Goal: Task Accomplishment & Management: Manage account settings

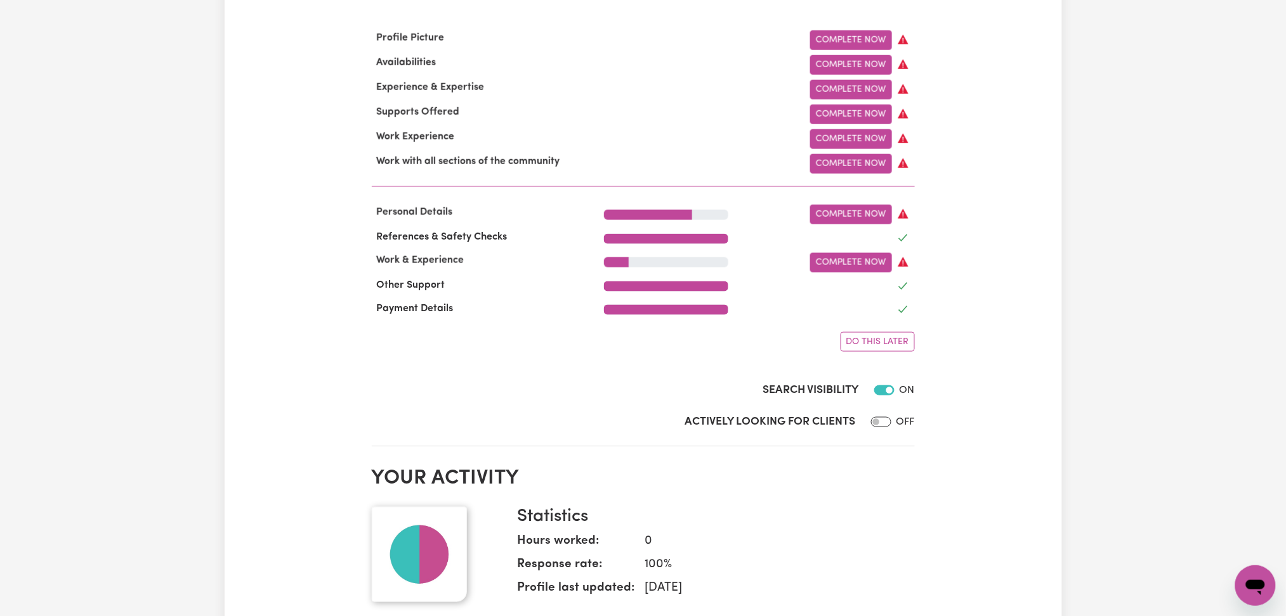
scroll to position [254, 0]
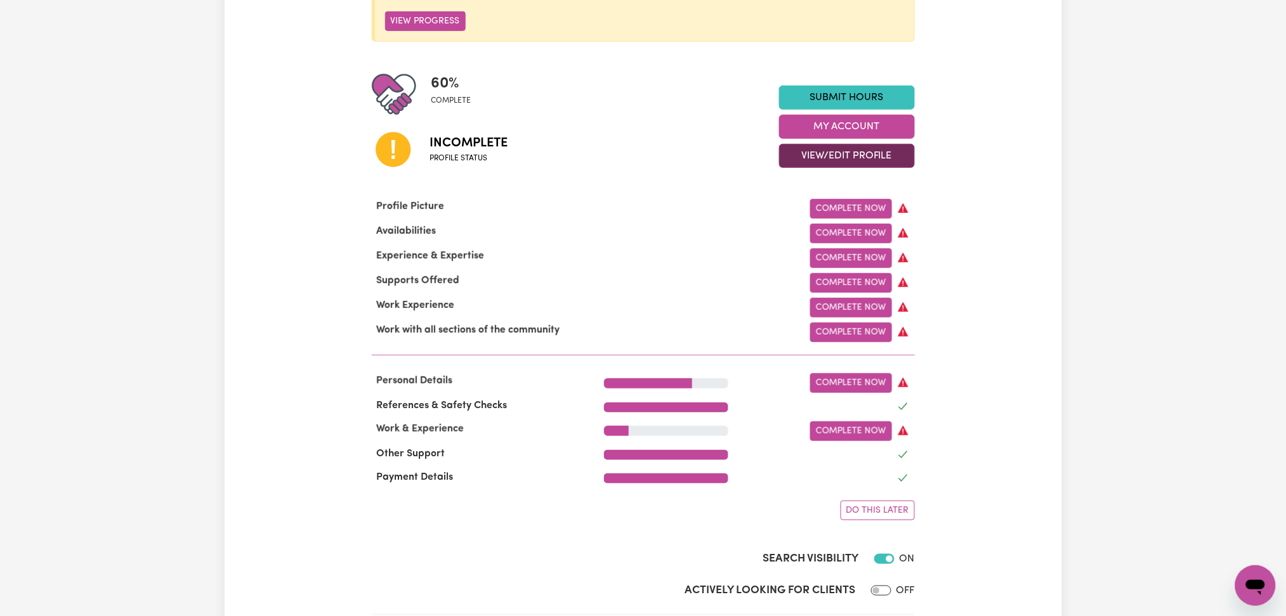
click at [863, 156] on button "View/Edit Profile" at bounding box center [847, 156] width 136 height 24
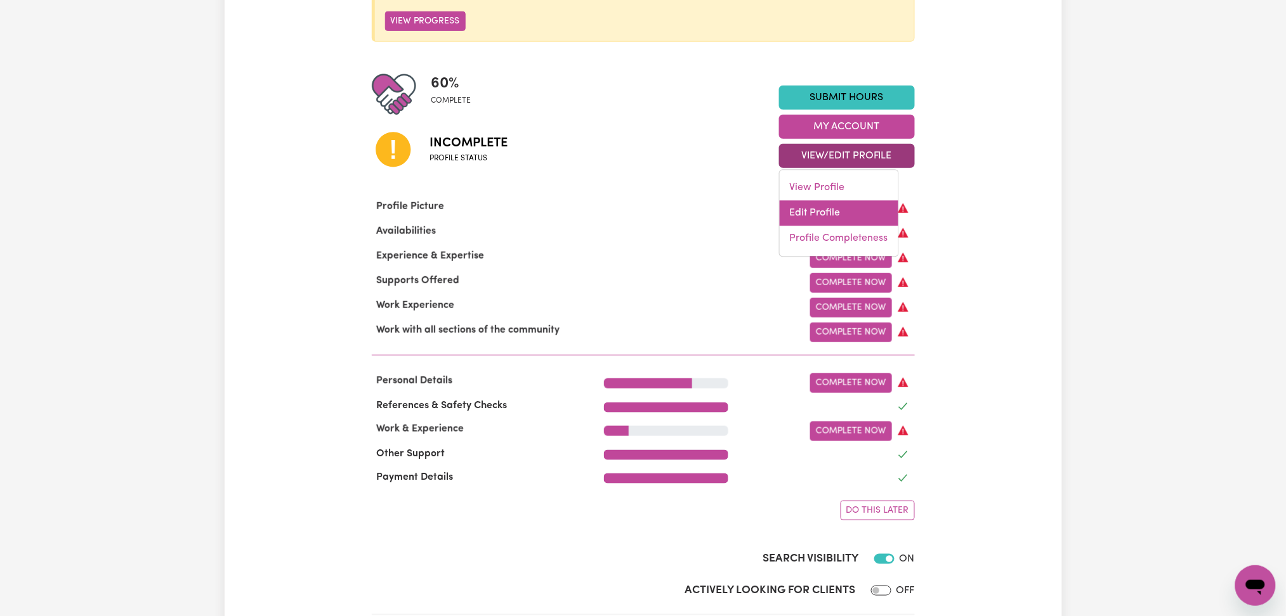
click at [825, 212] on link "Edit Profile" at bounding box center [838, 213] width 119 height 25
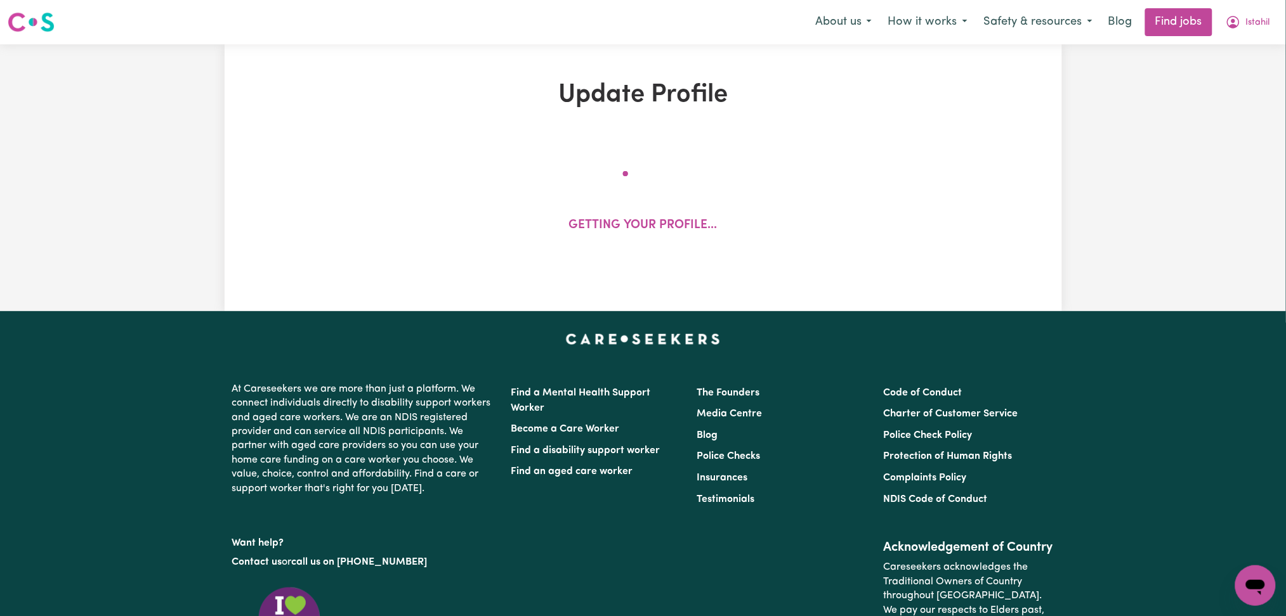
select select "[DEMOGRAPHIC_DATA]"
select select "[DEMOGRAPHIC_DATA] Citizen"
select select "Studying a healthcare related degree or qualification"
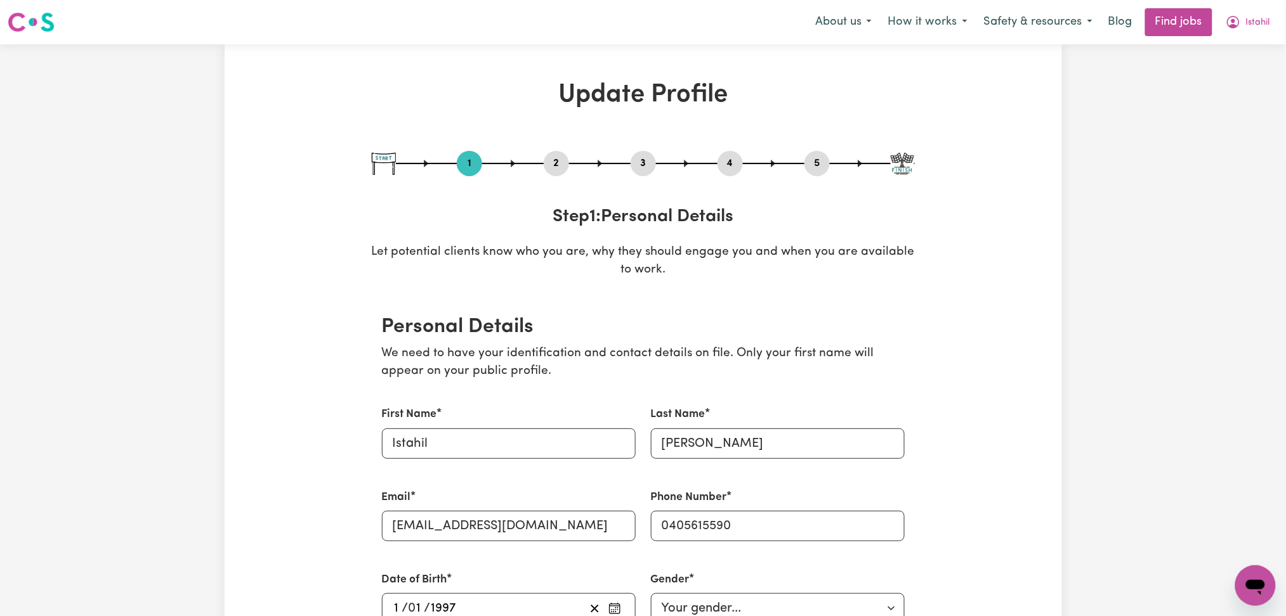
click at [549, 162] on button "2" at bounding box center [556, 163] width 25 height 16
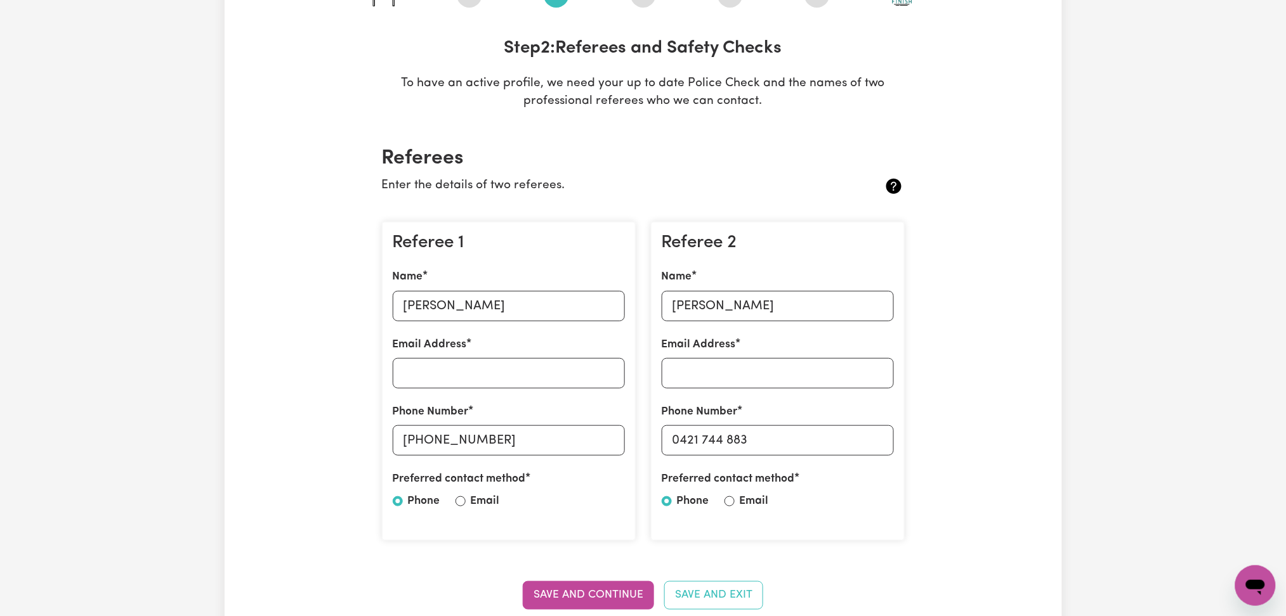
scroll to position [84, 0]
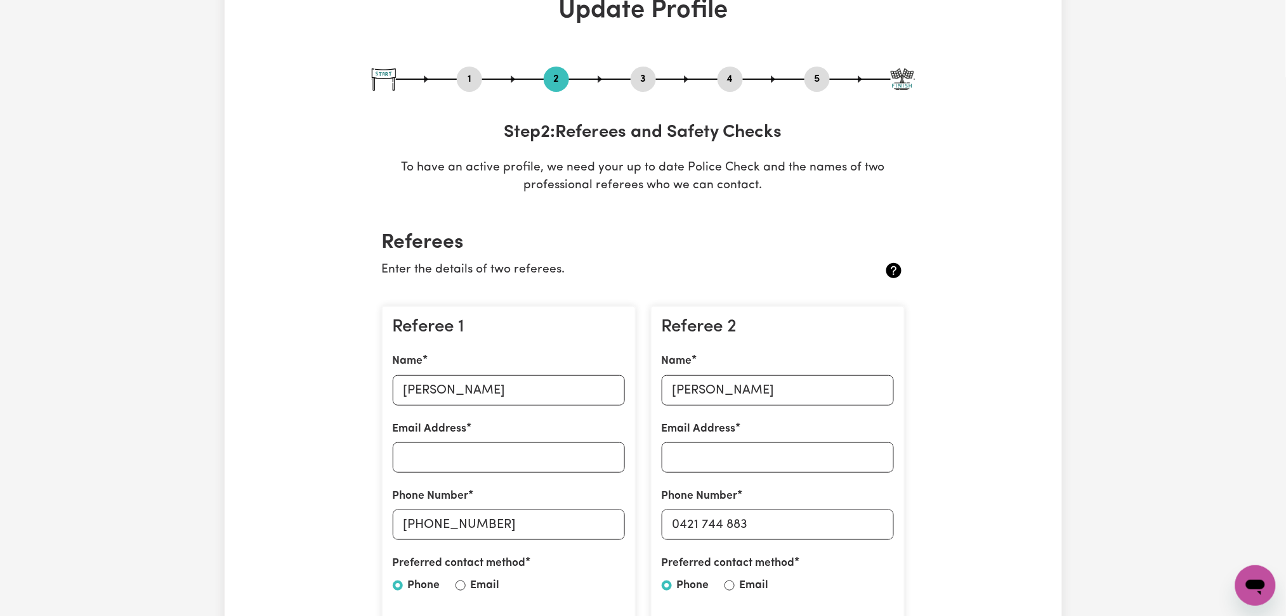
click at [642, 72] on button "3" at bounding box center [642, 79] width 25 height 16
select select "Certificate III (Individual Support)"
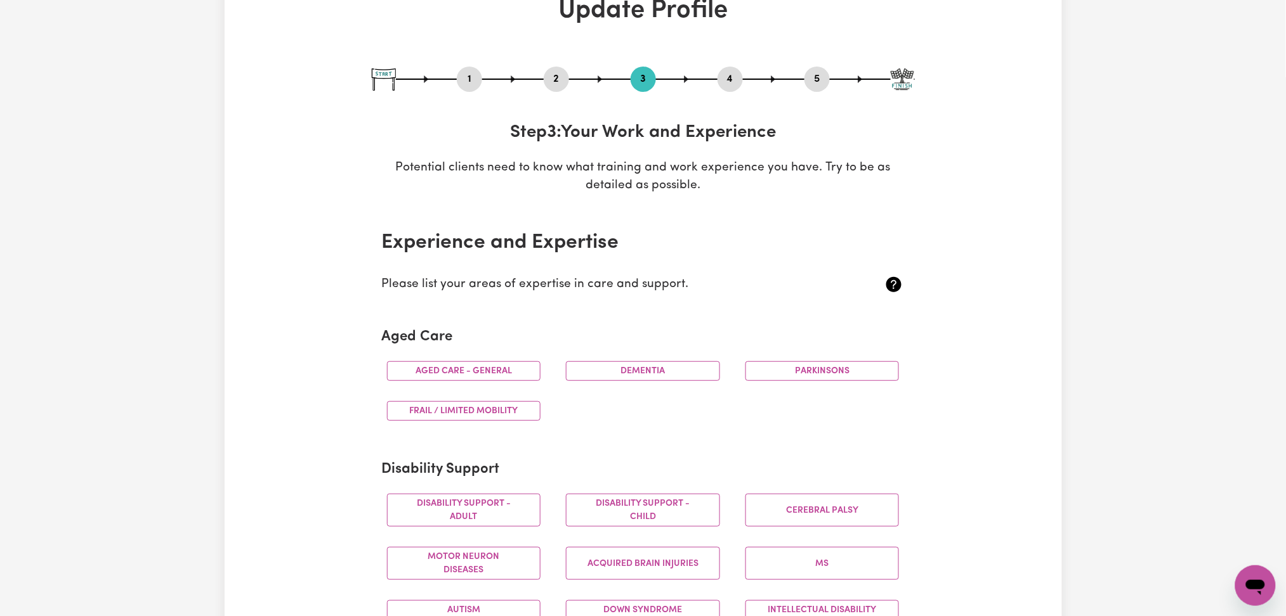
click at [731, 72] on button "4" at bounding box center [729, 79] width 25 height 16
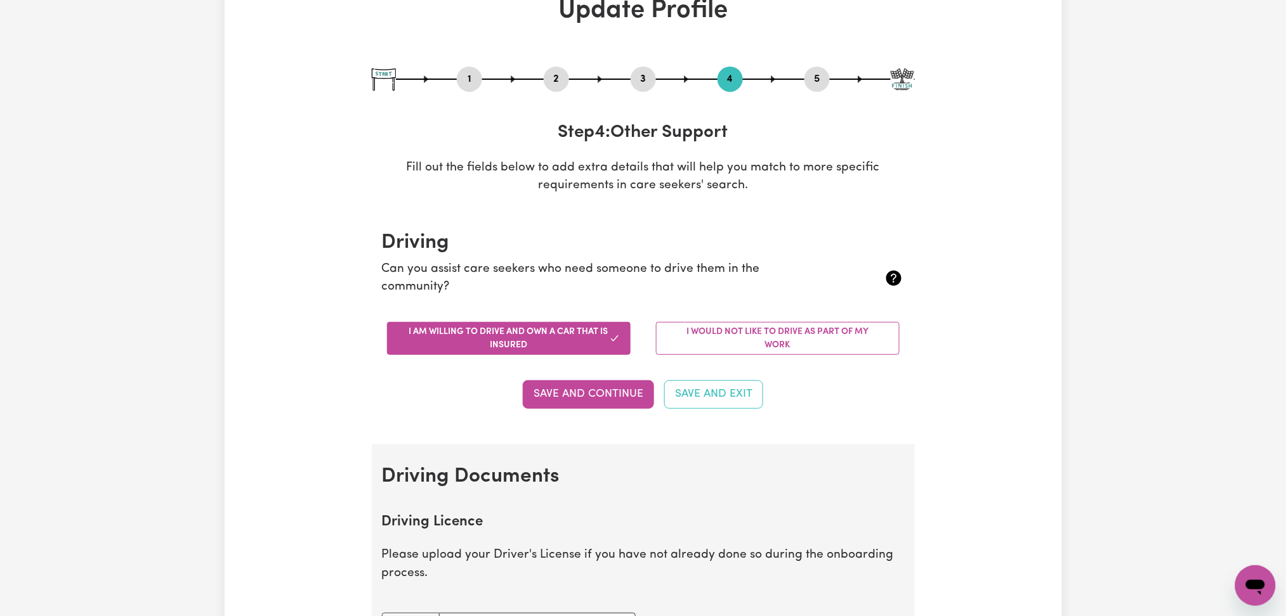
click at [824, 83] on button "5" at bounding box center [816, 79] width 25 height 16
select select "I am providing services by being employed by an organisation"
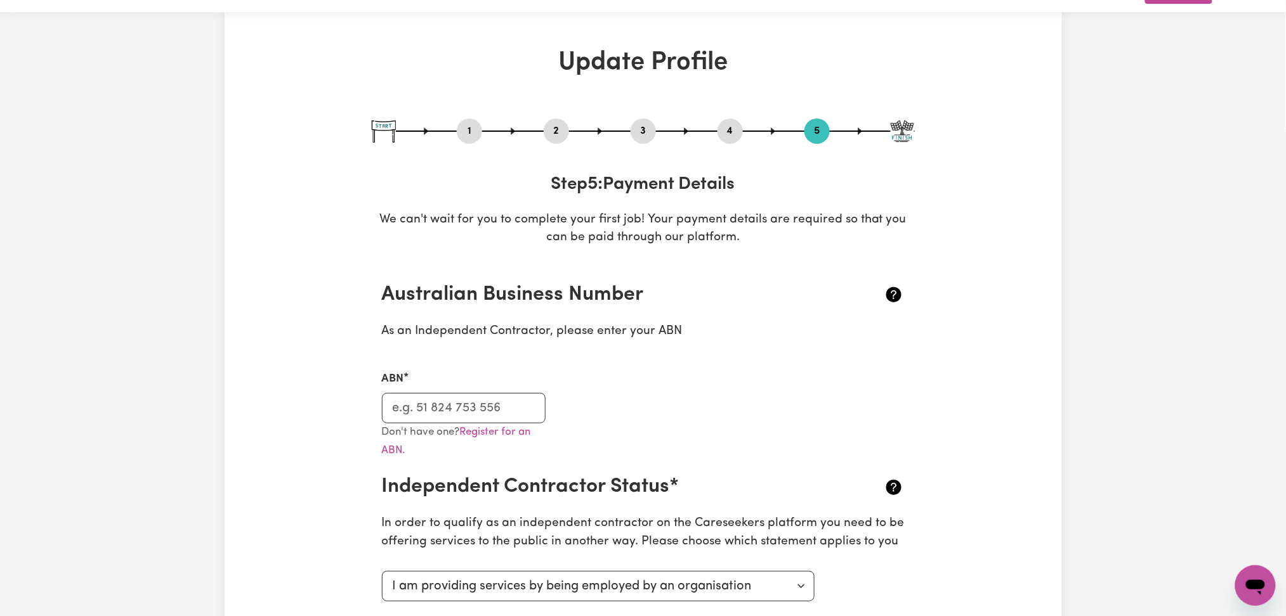
scroll to position [0, 0]
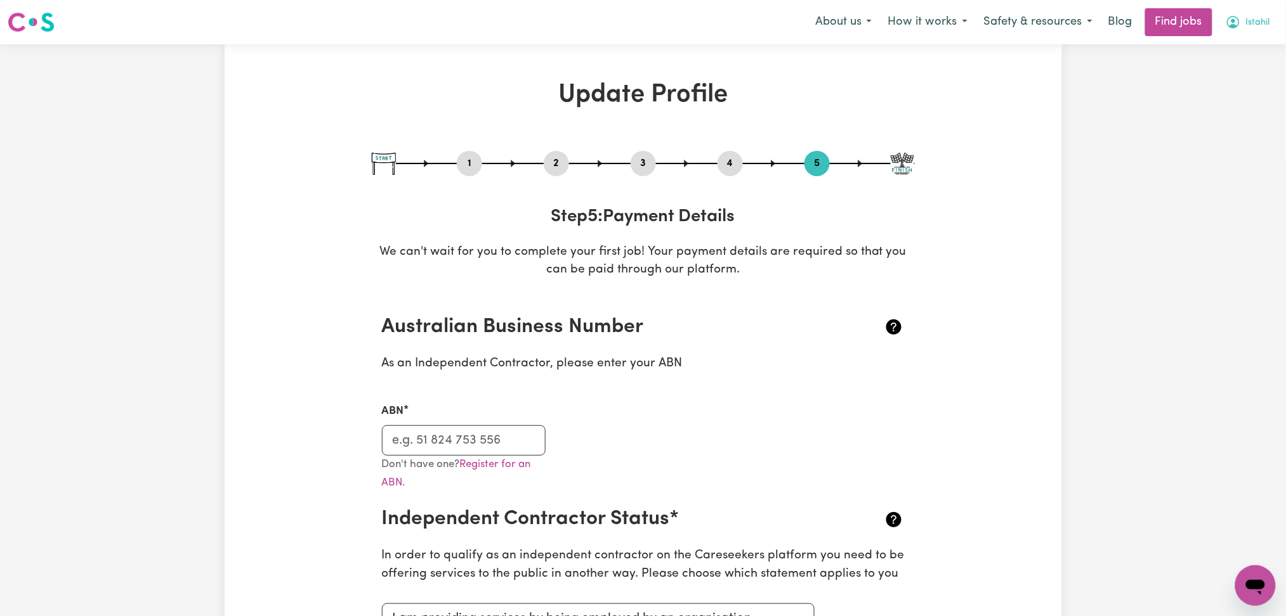
click at [1257, 29] on span "Istahil" at bounding box center [1258, 23] width 24 height 14
click at [1236, 63] on link "My Dashboard" at bounding box center [1227, 73] width 100 height 24
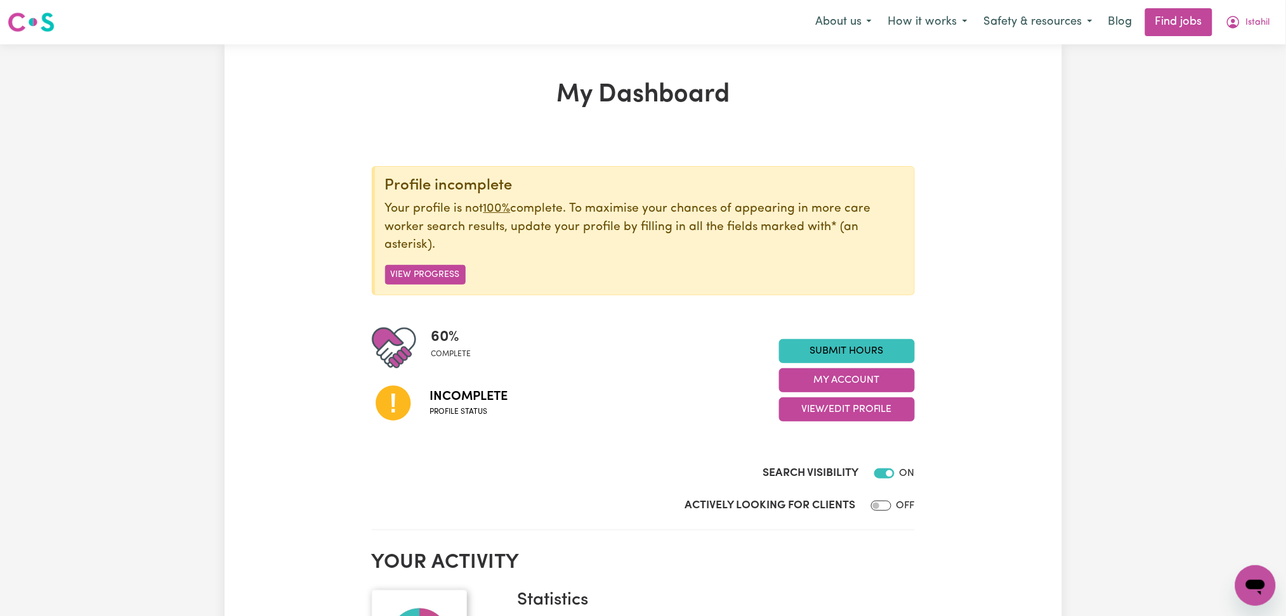
scroll to position [84, 0]
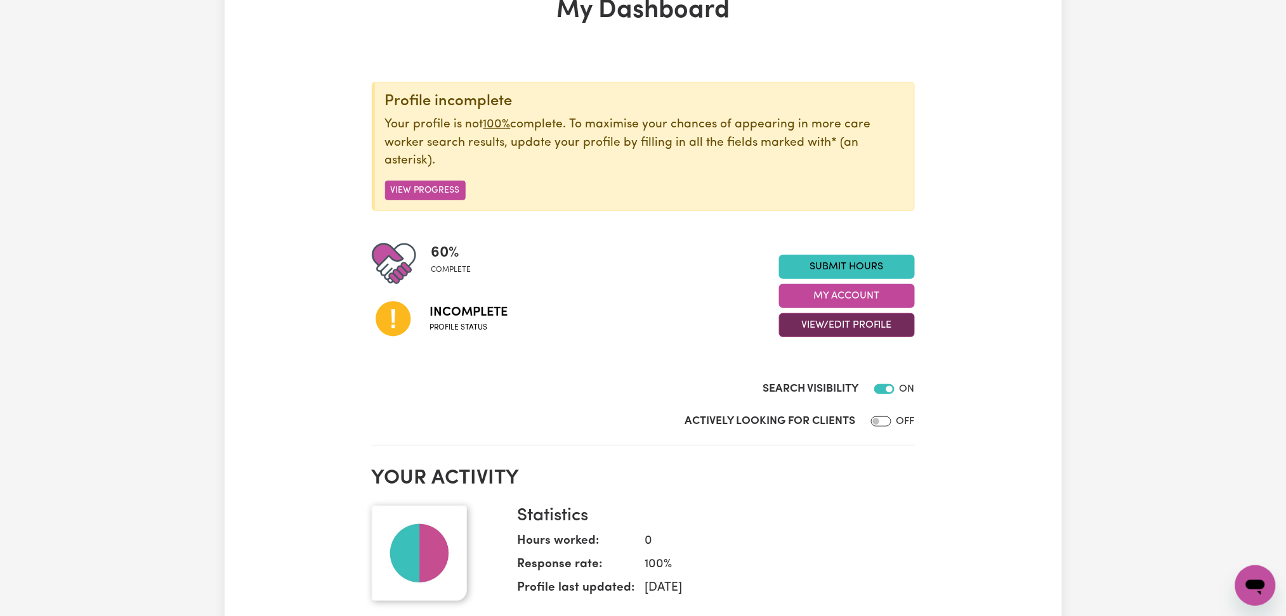
click at [834, 316] on button "View/Edit Profile" at bounding box center [847, 325] width 136 height 24
click at [823, 405] on link "Profile Completeness" at bounding box center [838, 408] width 119 height 25
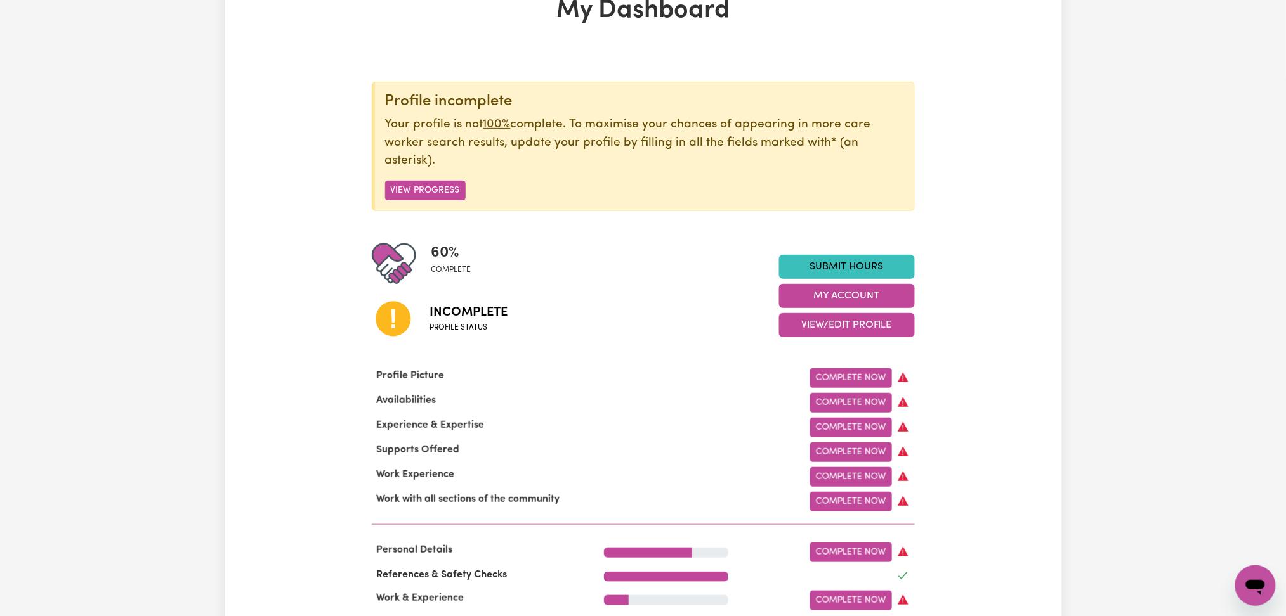
scroll to position [68, 0]
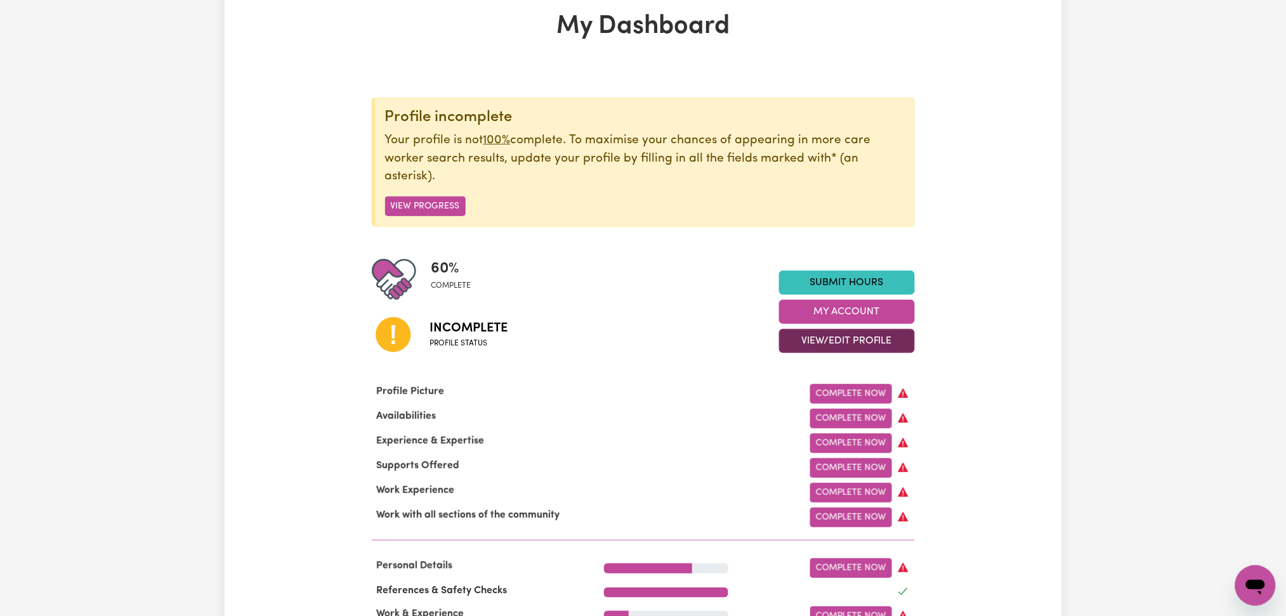
click at [785, 339] on button "View/Edit Profile" at bounding box center [847, 341] width 136 height 24
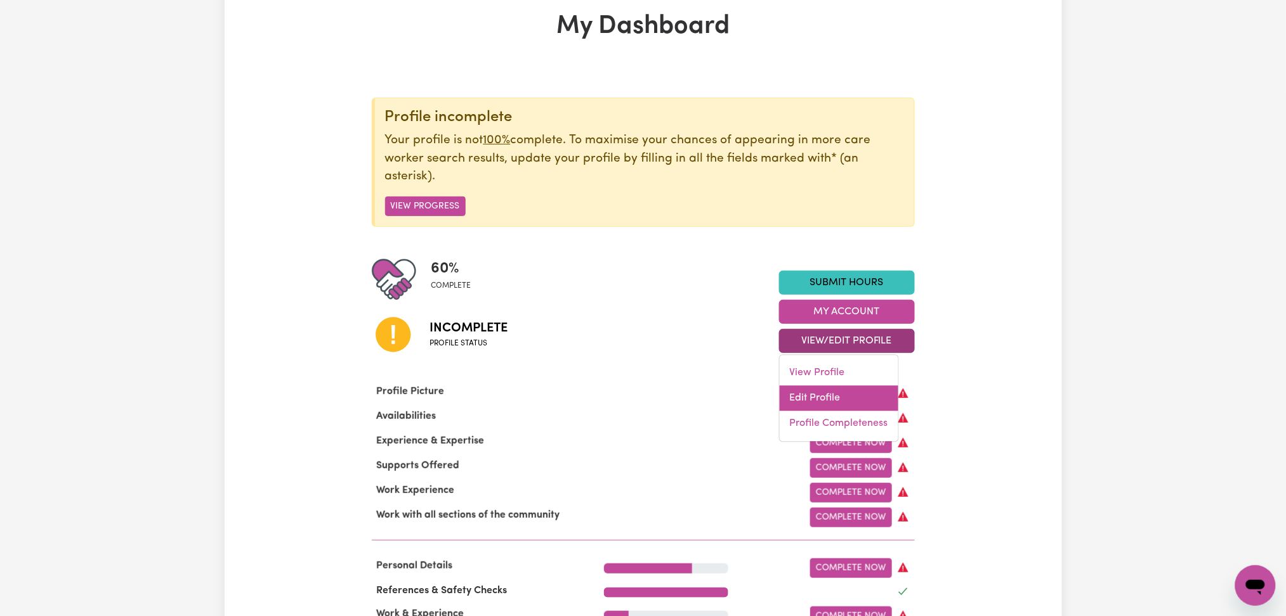
click at [795, 391] on link "Edit Profile" at bounding box center [838, 398] width 119 height 25
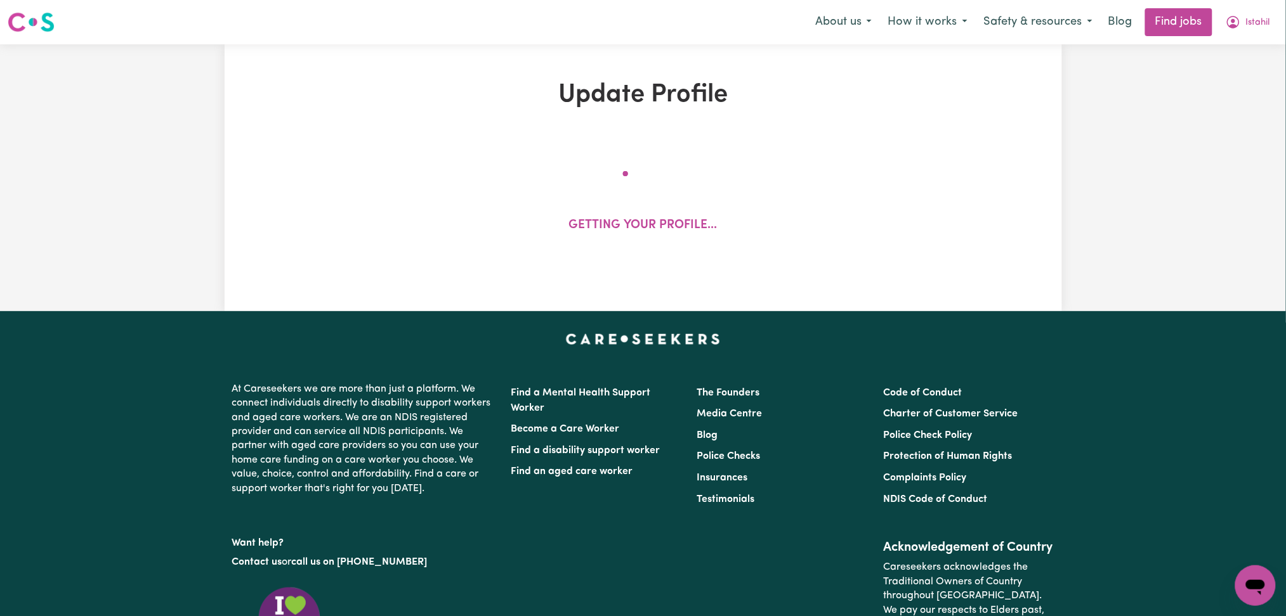
select select "[DEMOGRAPHIC_DATA]"
select select "[DEMOGRAPHIC_DATA] Citizen"
select select "Studying a healthcare related degree or qualification"
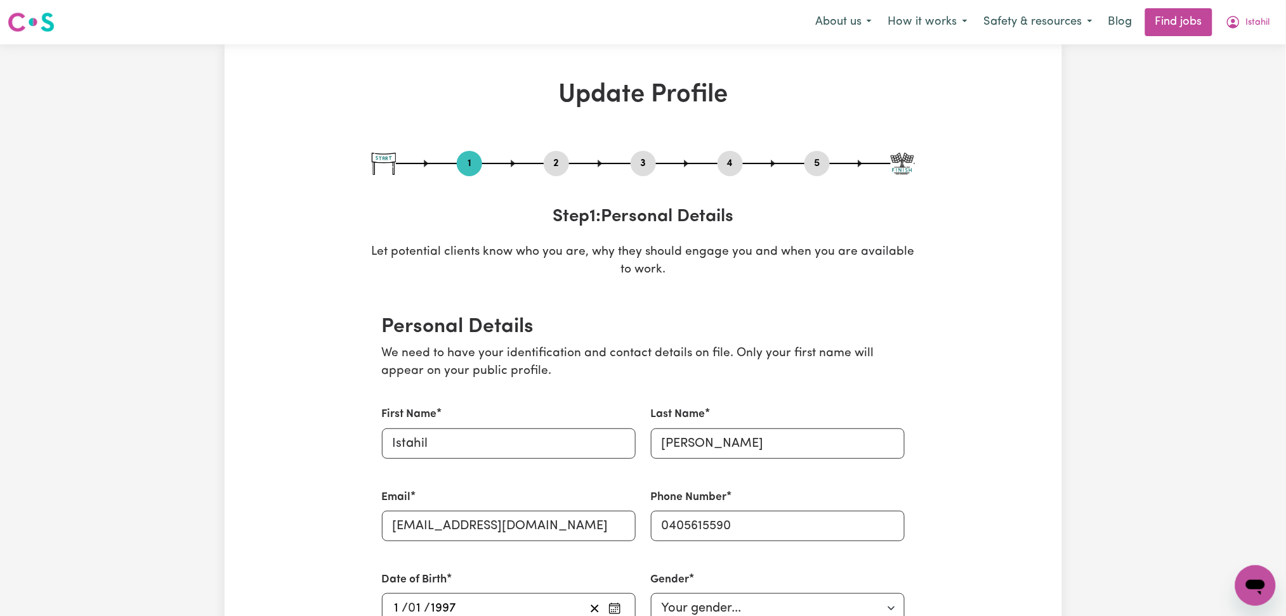
drag, startPoint x: 569, startPoint y: 157, endPoint x: 562, endPoint y: 161, distance: 8.3
click at [569, 158] on button "2" at bounding box center [556, 163] width 25 height 16
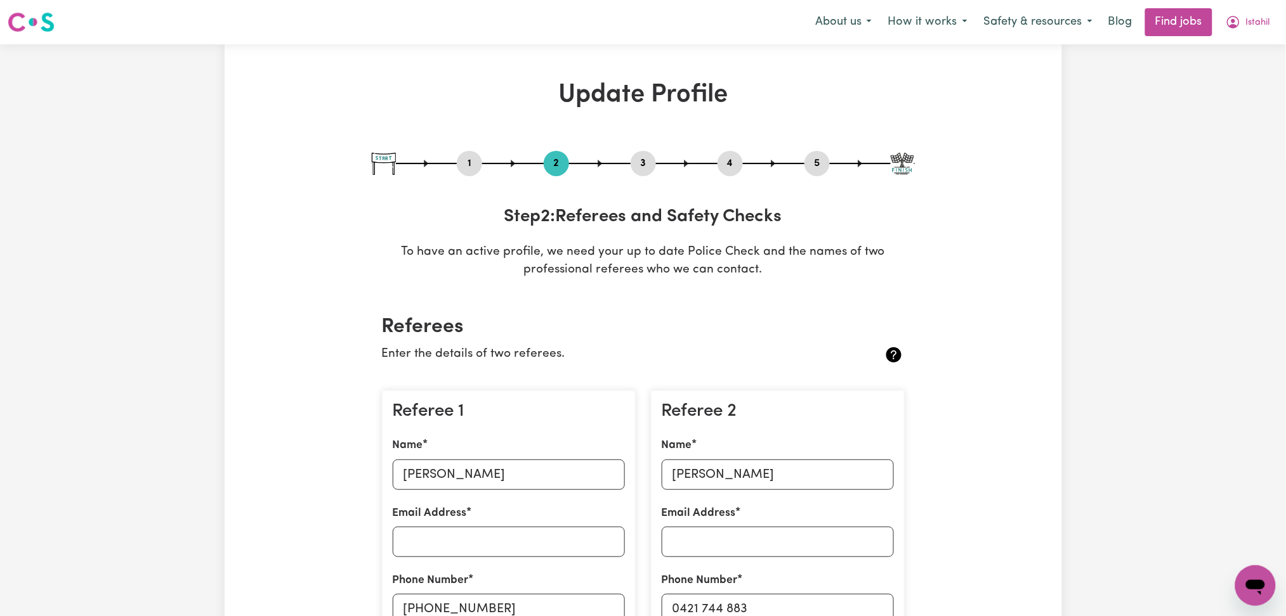
click at [562, 161] on button "2" at bounding box center [556, 163] width 25 height 16
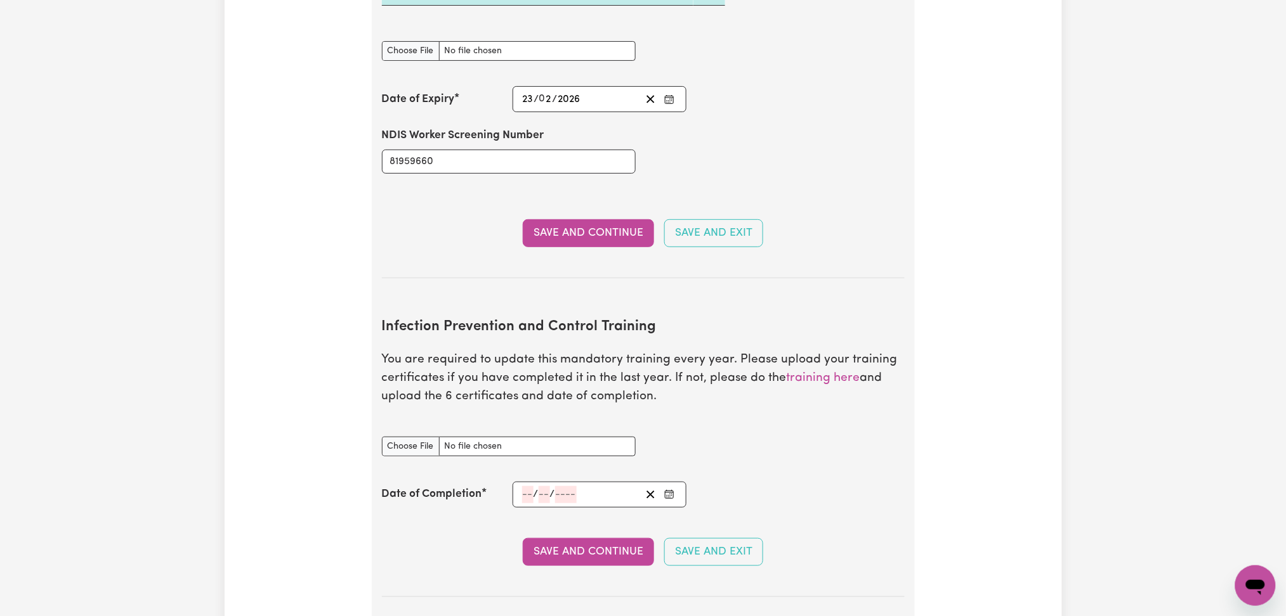
scroll to position [1945, 0]
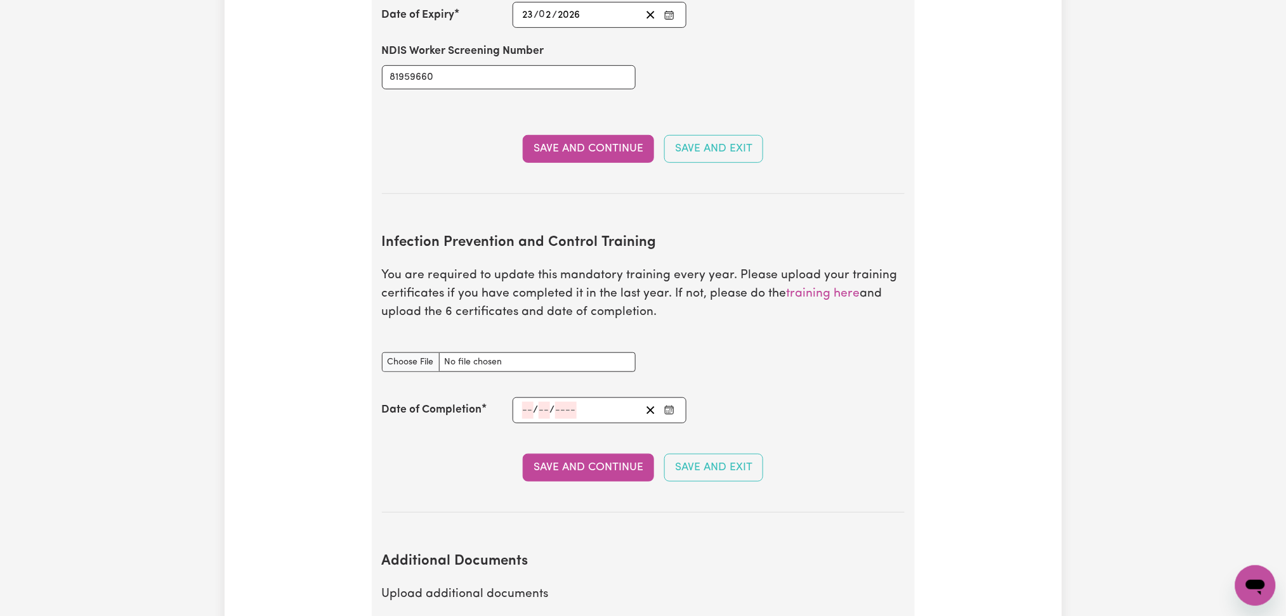
drag, startPoint x: 392, startPoint y: 231, endPoint x: 713, endPoint y: 337, distance: 337.8
click at [709, 334] on section "Infection Prevention and Control Training You are required to update this manda…" at bounding box center [643, 363] width 523 height 299
click at [717, 339] on div "Infection Prevention and Control Training document" at bounding box center [643, 362] width 538 height 50
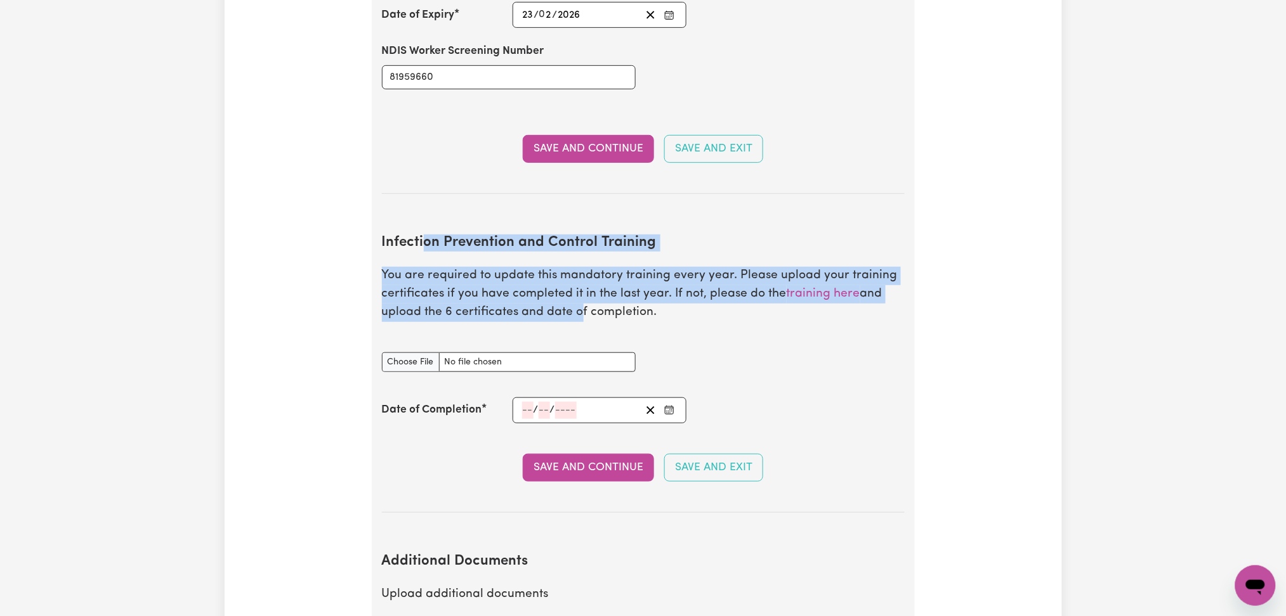
drag, startPoint x: 424, startPoint y: 225, endPoint x: 705, endPoint y: 292, distance: 289.5
click at [622, 292] on section "Infection Prevention and Control Training You are required to update this manda…" at bounding box center [643, 363] width 523 height 299
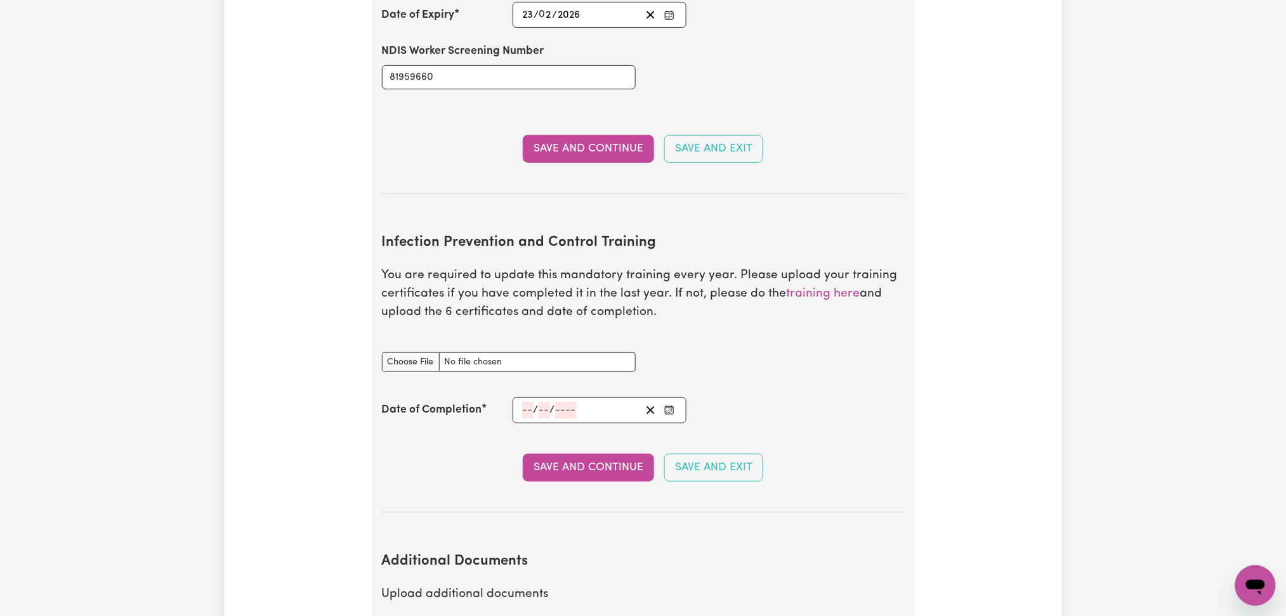
click at [705, 292] on p "You are required to update this mandatory training every year. Please upload yo…" at bounding box center [643, 294] width 523 height 55
drag, startPoint x: 675, startPoint y: 297, endPoint x: 353, endPoint y: 221, distance: 331.1
drag, startPoint x: 417, startPoint y: 399, endPoint x: 478, endPoint y: 434, distance: 70.5
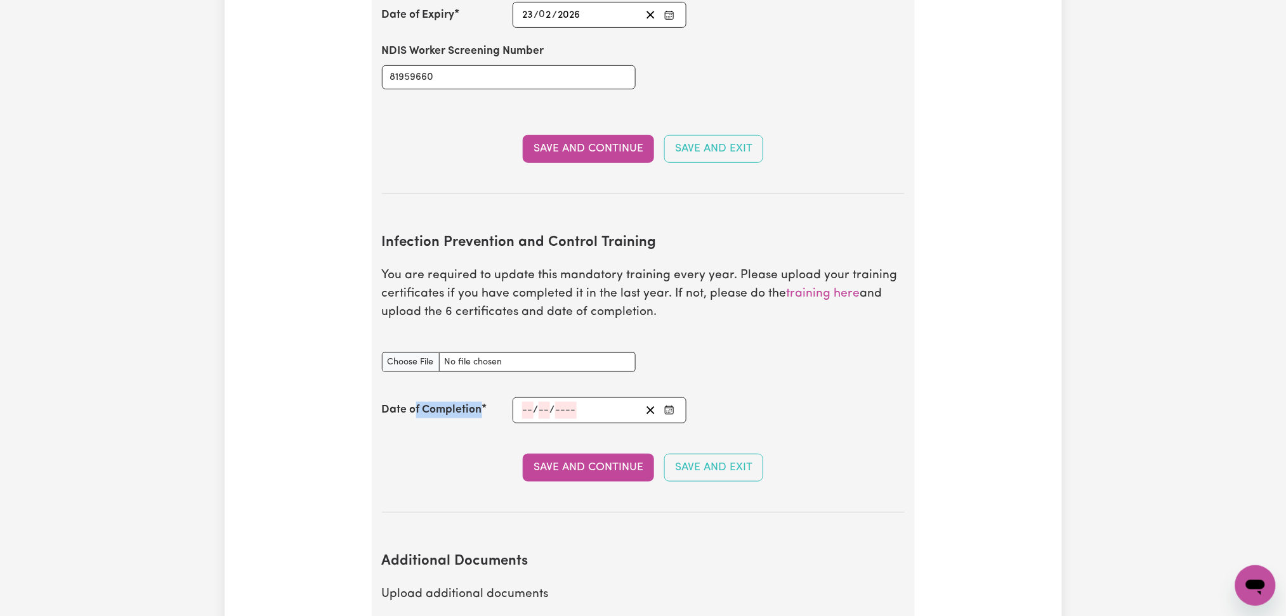
click at [478, 405] on div "Date of Completion / /" at bounding box center [643, 411] width 523 height 26
click at [478, 434] on section "Infection Prevention and Control Training You are required to update this manda…" at bounding box center [643, 363] width 523 height 299
drag, startPoint x: 379, startPoint y: 407, endPoint x: 459, endPoint y: 414, distance: 80.3
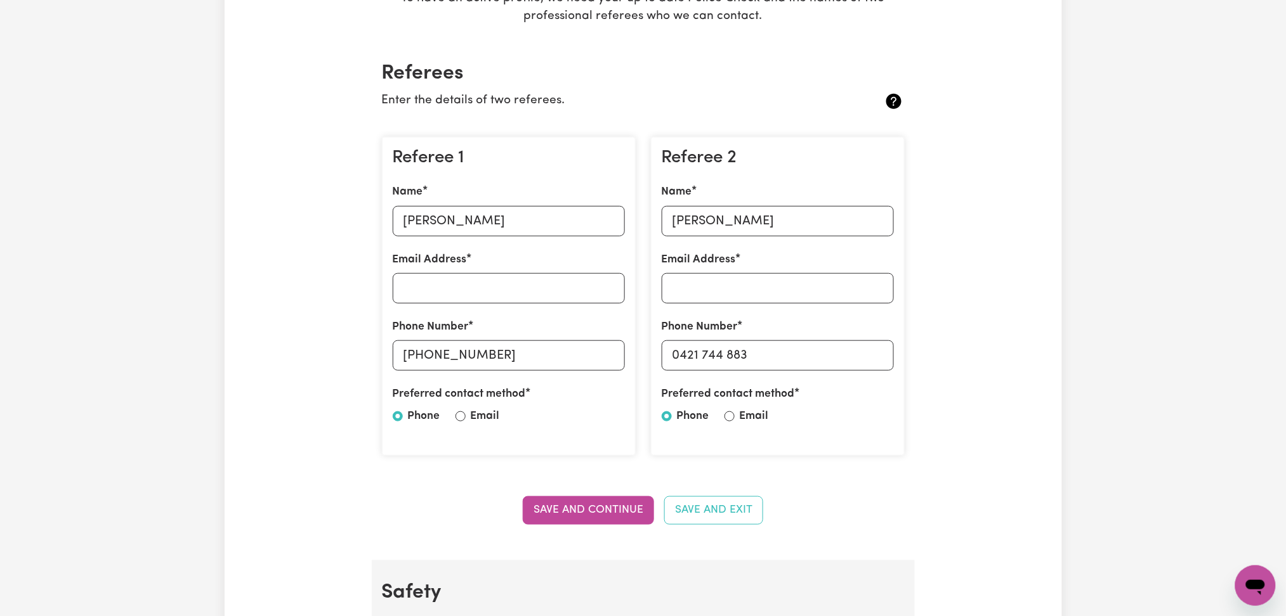
scroll to position [0, 0]
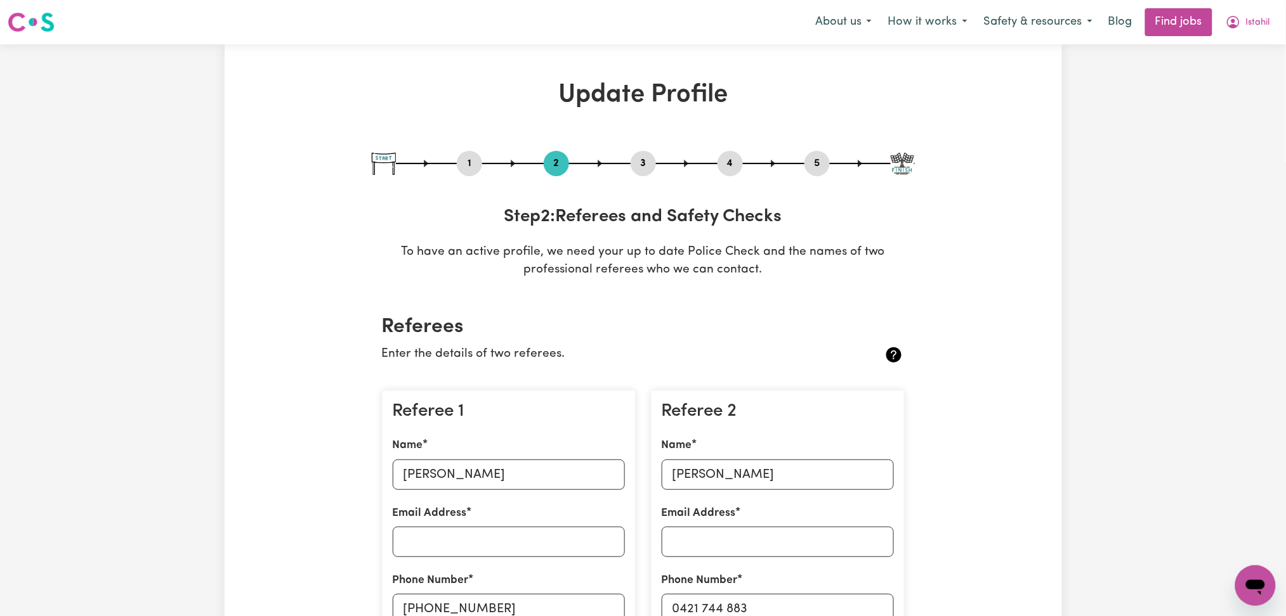
click at [646, 164] on button "3" at bounding box center [642, 163] width 25 height 16
select select "Certificate III (Individual Support)"
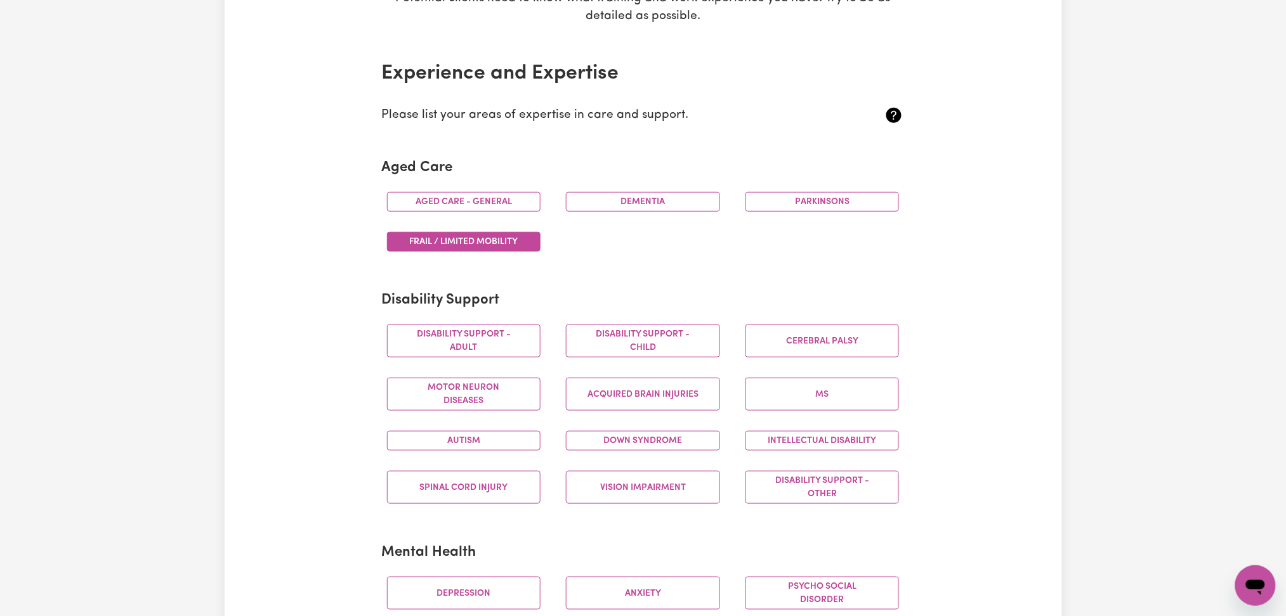
scroll to position [84, 0]
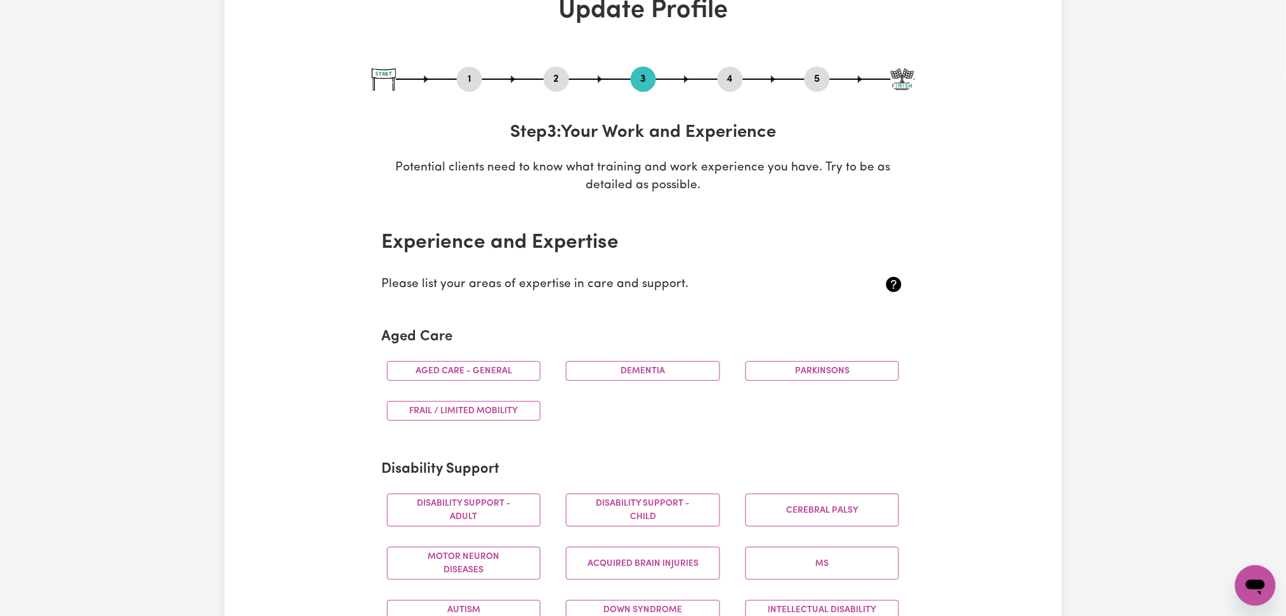
click at [556, 86] on button "2" at bounding box center [556, 79] width 25 height 16
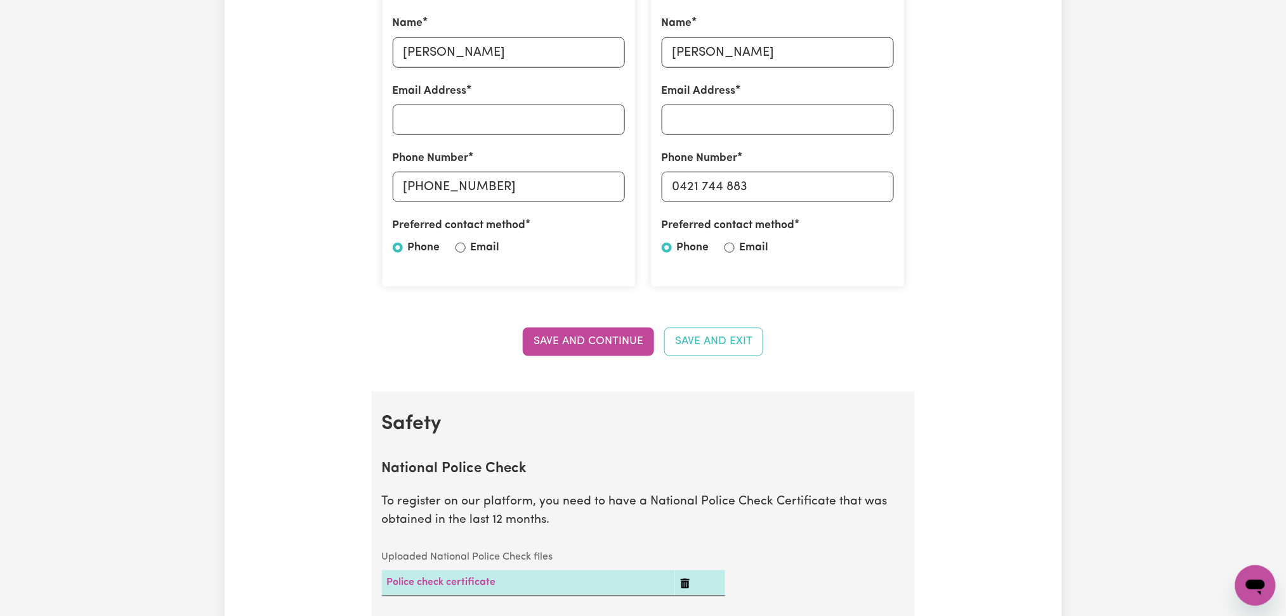
scroll to position [0, 0]
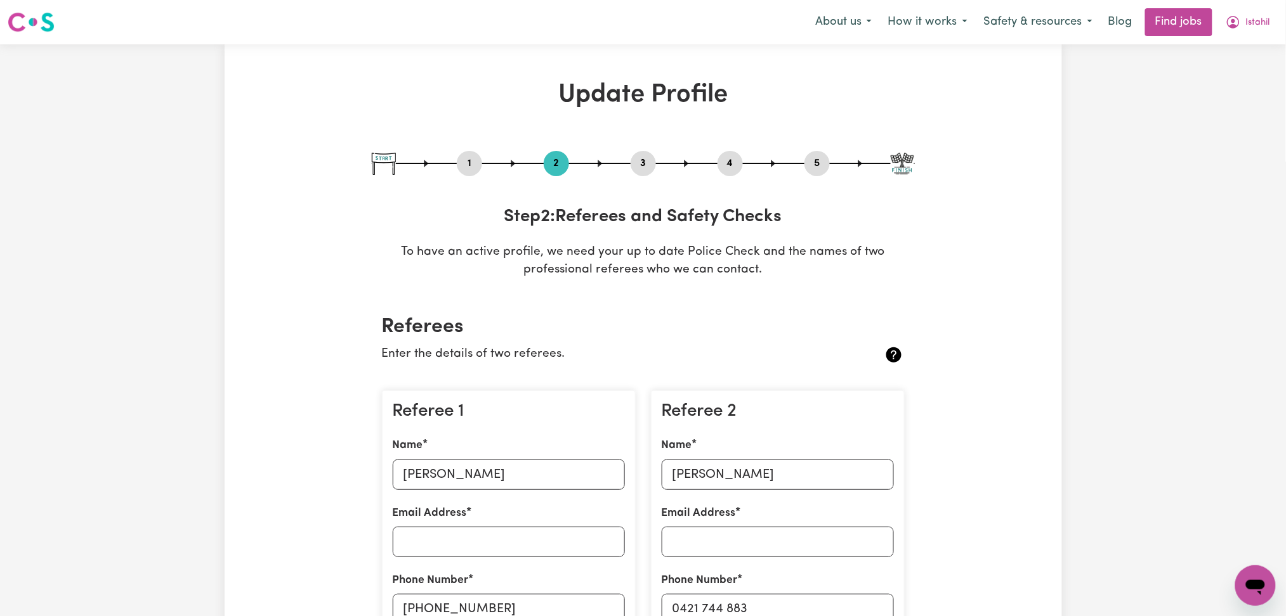
click at [637, 167] on button "3" at bounding box center [642, 163] width 25 height 16
select select "Certificate III (Individual Support)"
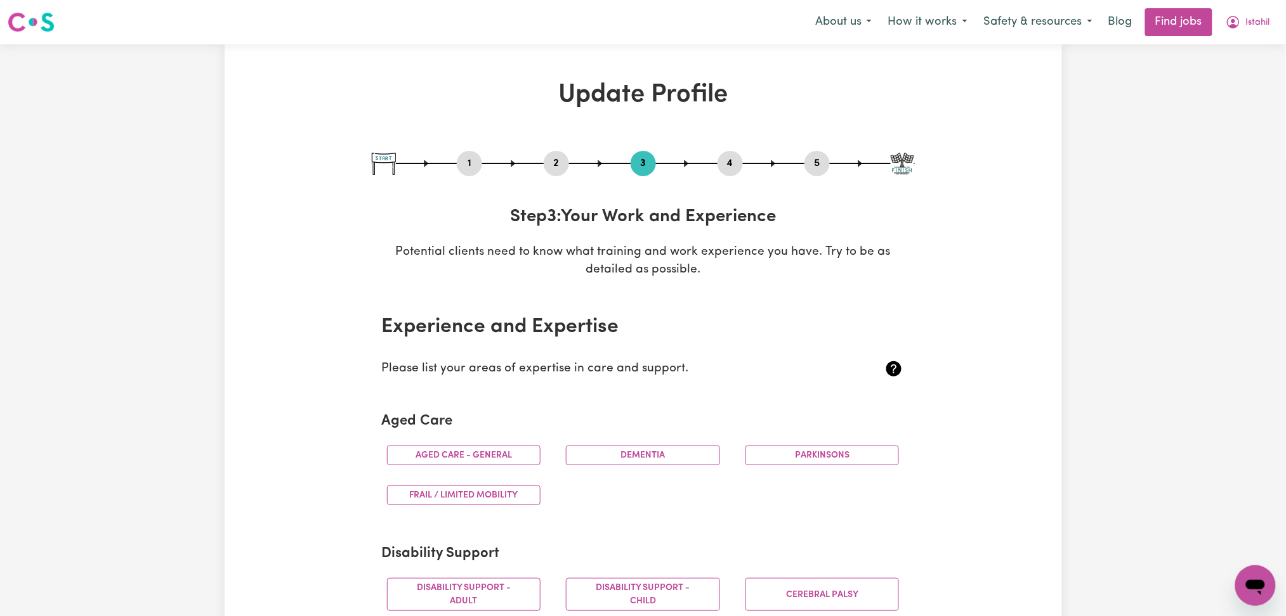
click at [724, 164] on button "4" at bounding box center [729, 163] width 25 height 16
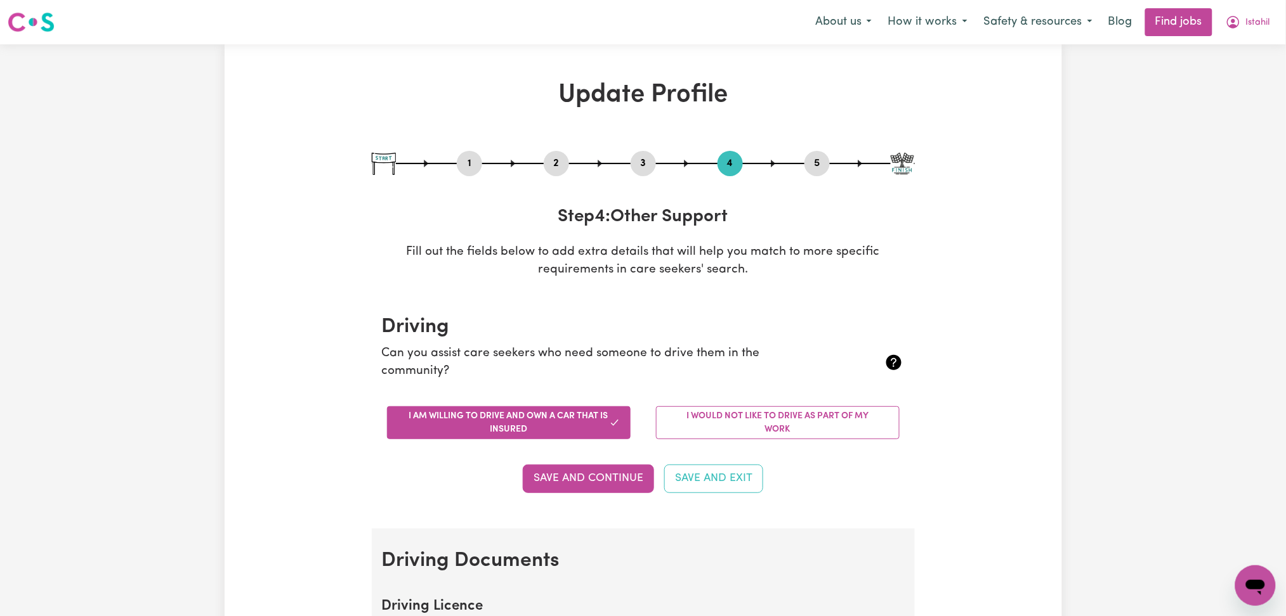
click at [820, 160] on button "5" at bounding box center [816, 163] width 25 height 16
select select "I am providing services by being employed by an organisation"
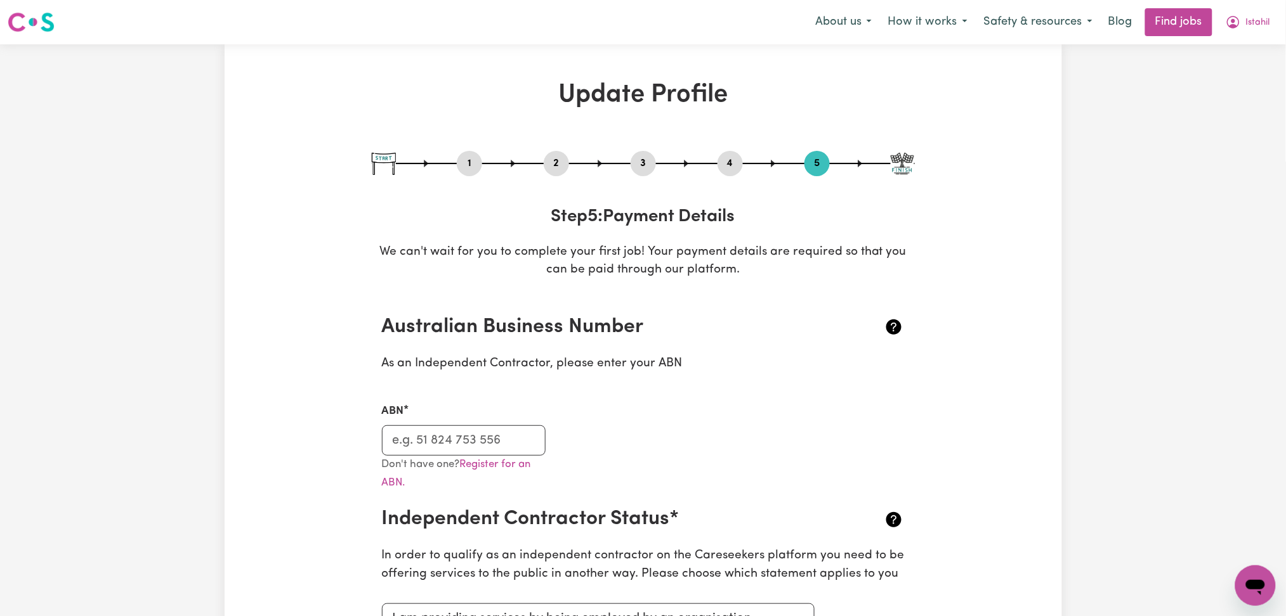
click at [554, 157] on button "2" at bounding box center [556, 163] width 25 height 16
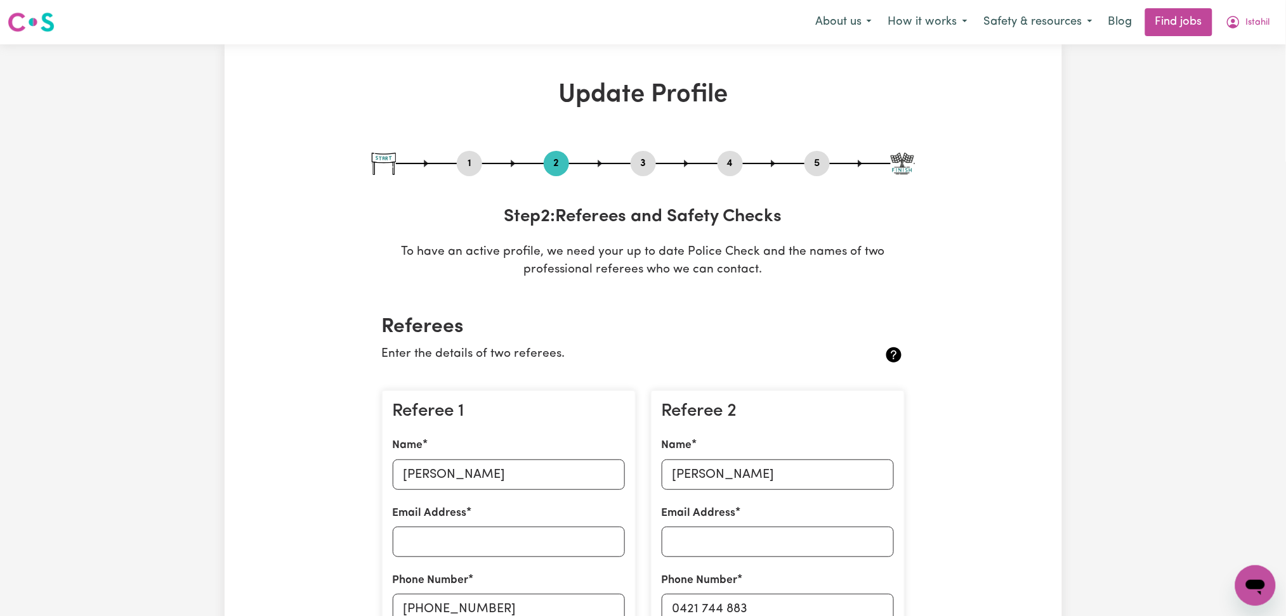
click at [468, 169] on button "1" at bounding box center [469, 163] width 25 height 16
select select "[DEMOGRAPHIC_DATA]"
select select "[DEMOGRAPHIC_DATA] Citizen"
select select "Studying a healthcare related degree or qualification"
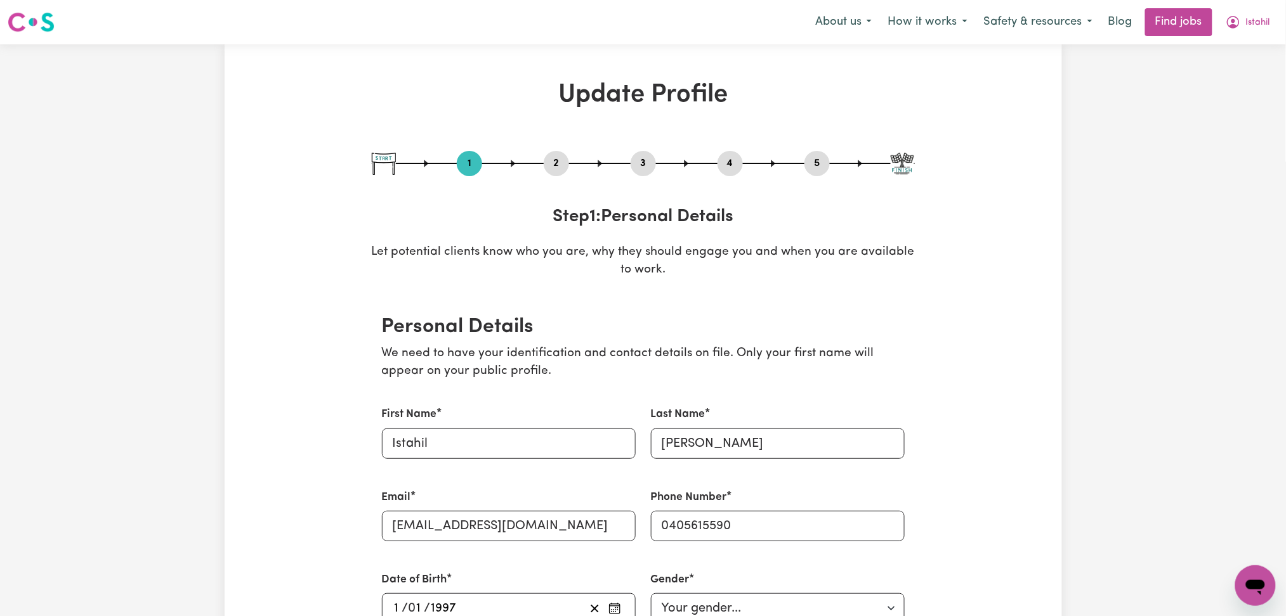
scroll to position [169, 0]
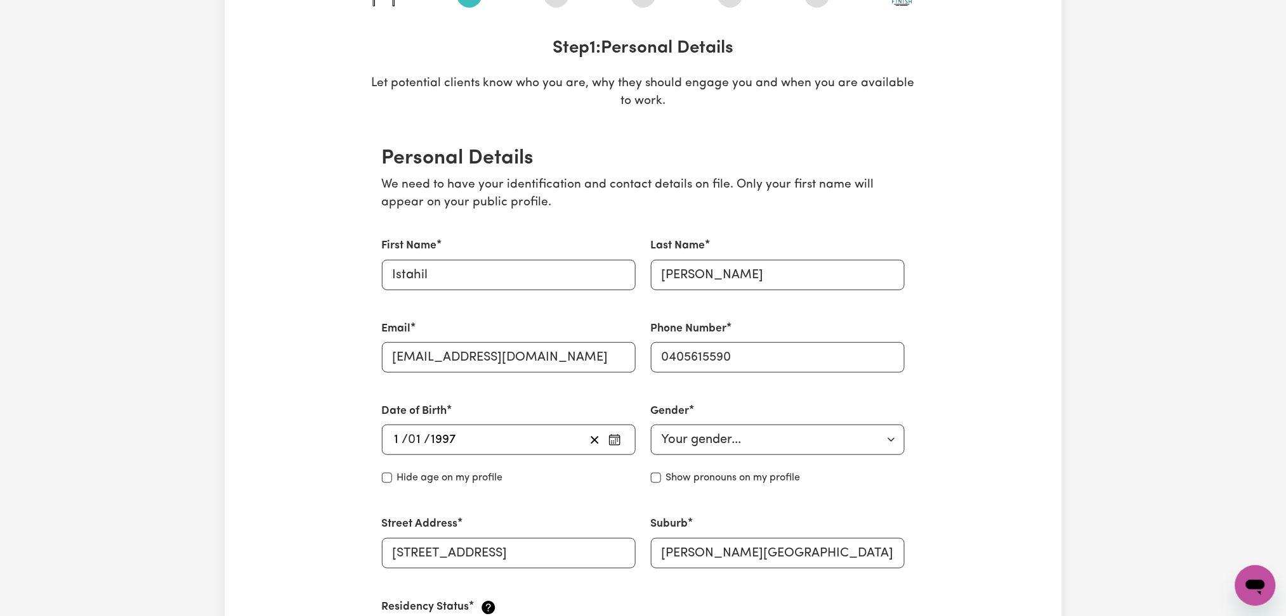
click at [719, 337] on div "Phone Number [PHONE_NUMBER]" at bounding box center [778, 347] width 254 height 52
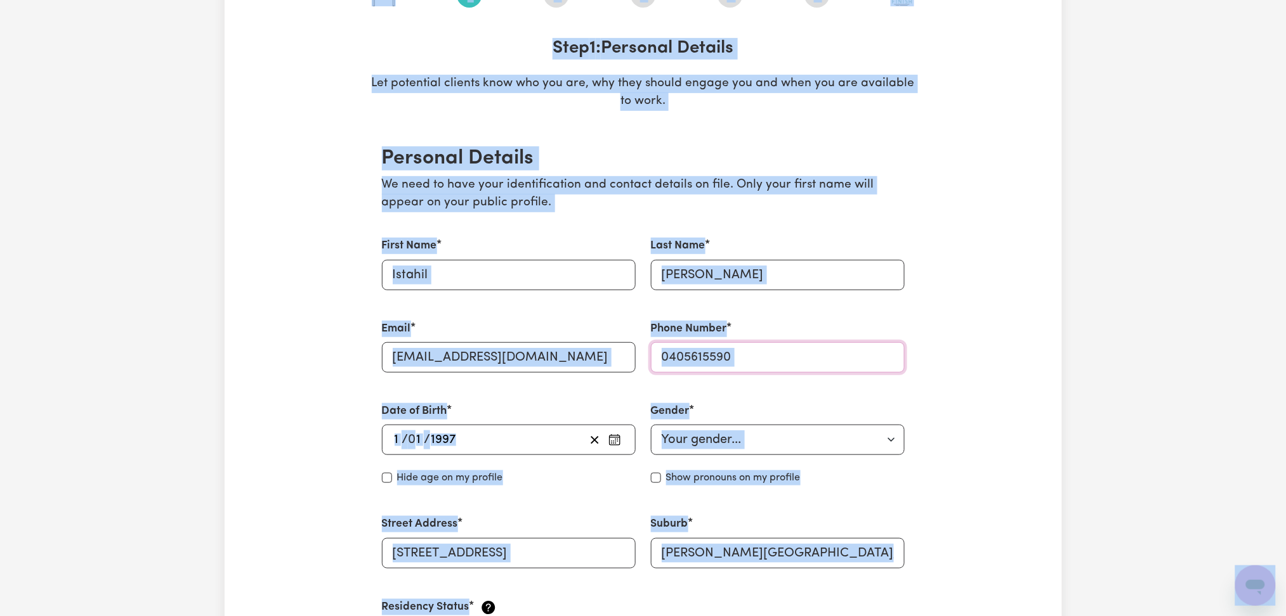
click at [729, 348] on input "0405615590" at bounding box center [778, 357] width 254 height 30
drag, startPoint x: 792, startPoint y: 351, endPoint x: 802, endPoint y: 355, distance: 11.4
click at [792, 351] on input "0405615590" at bounding box center [778, 357] width 254 height 30
click at [807, 346] on input "0405615590" at bounding box center [778, 357] width 254 height 30
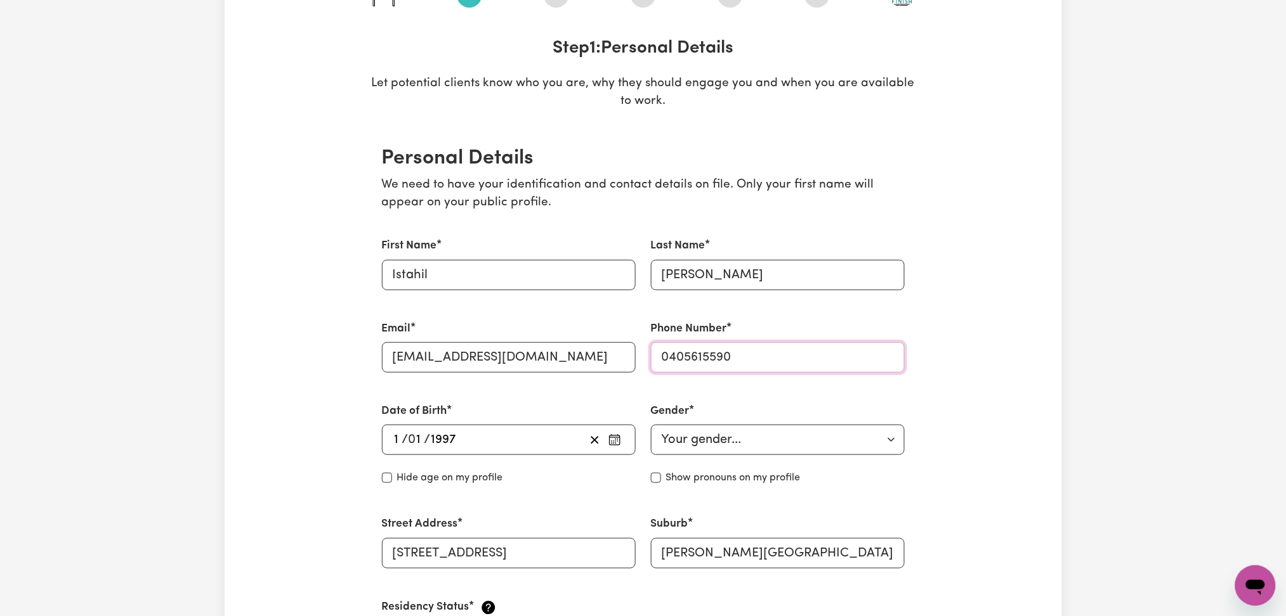
click at [723, 363] on input "0405615590" at bounding box center [778, 357] width 254 height 30
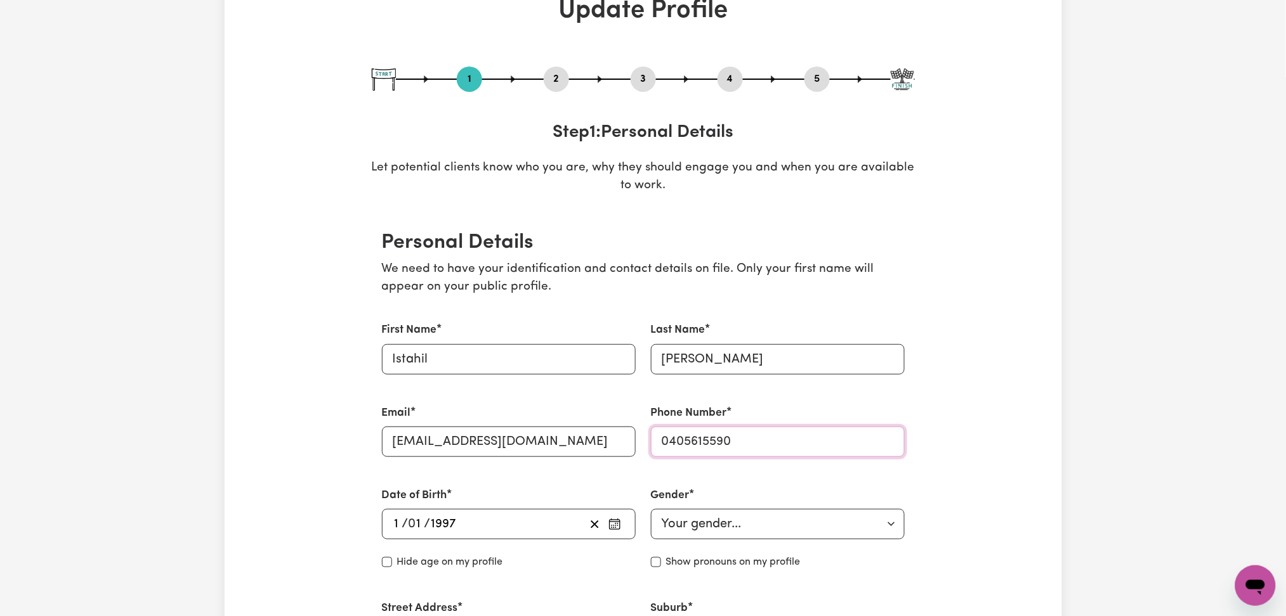
scroll to position [0, 0]
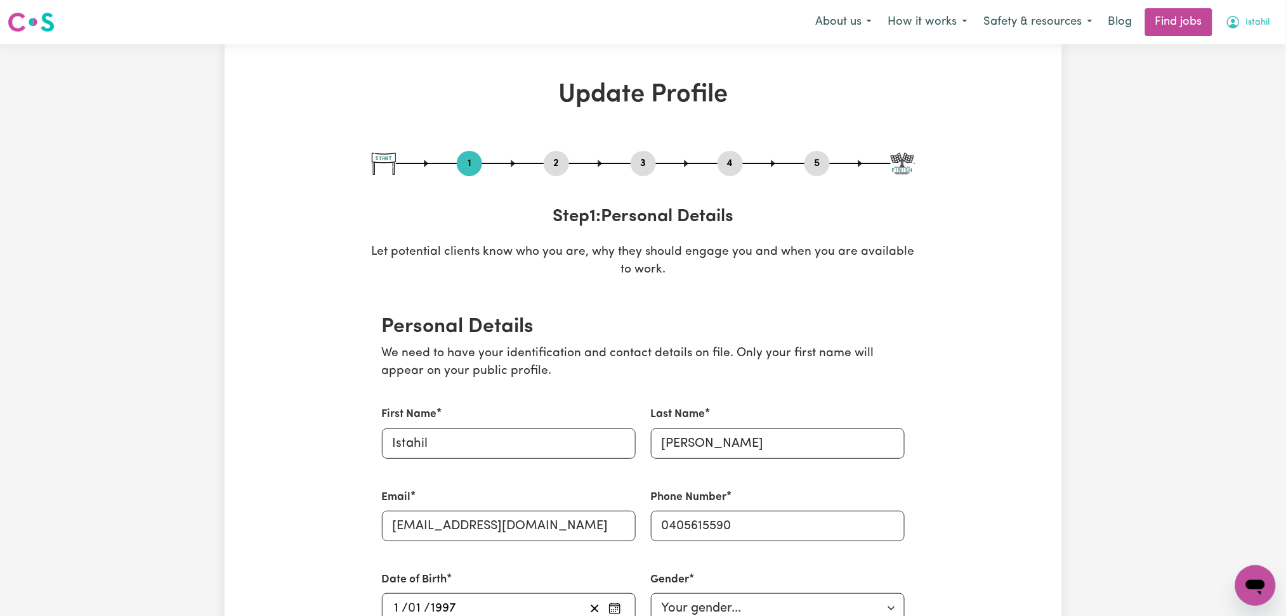
click at [1234, 19] on icon "My Account" at bounding box center [1232, 22] width 15 height 15
click at [1215, 96] on link "Logout" at bounding box center [1227, 97] width 100 height 24
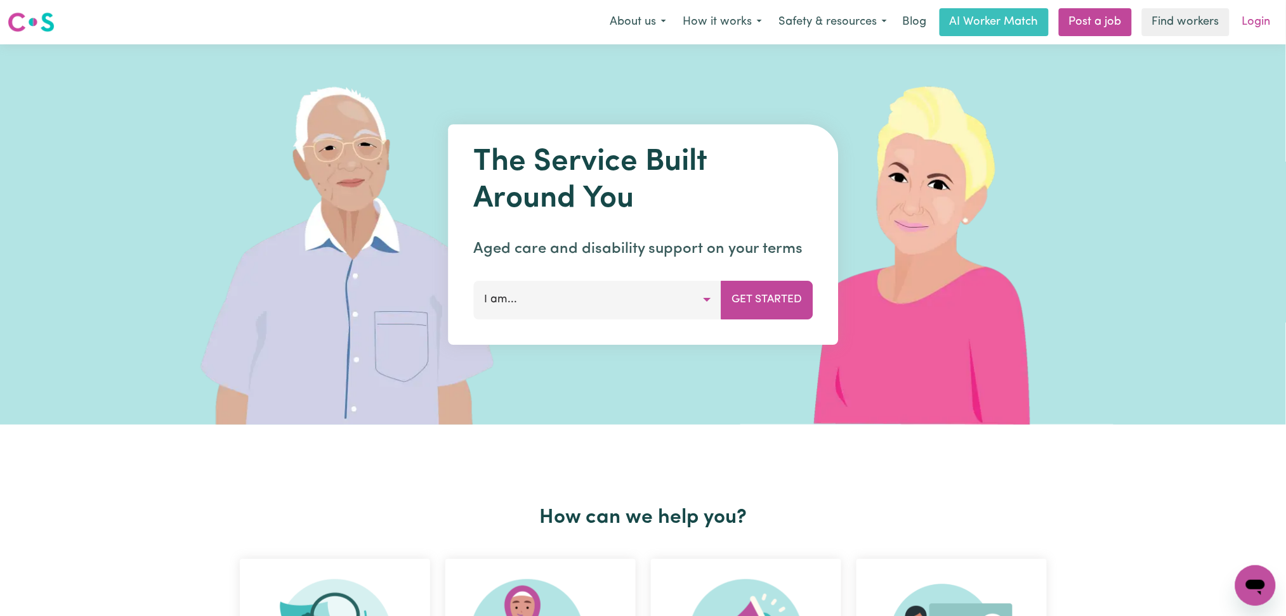
click at [1265, 30] on link "Login" at bounding box center [1256, 22] width 44 height 28
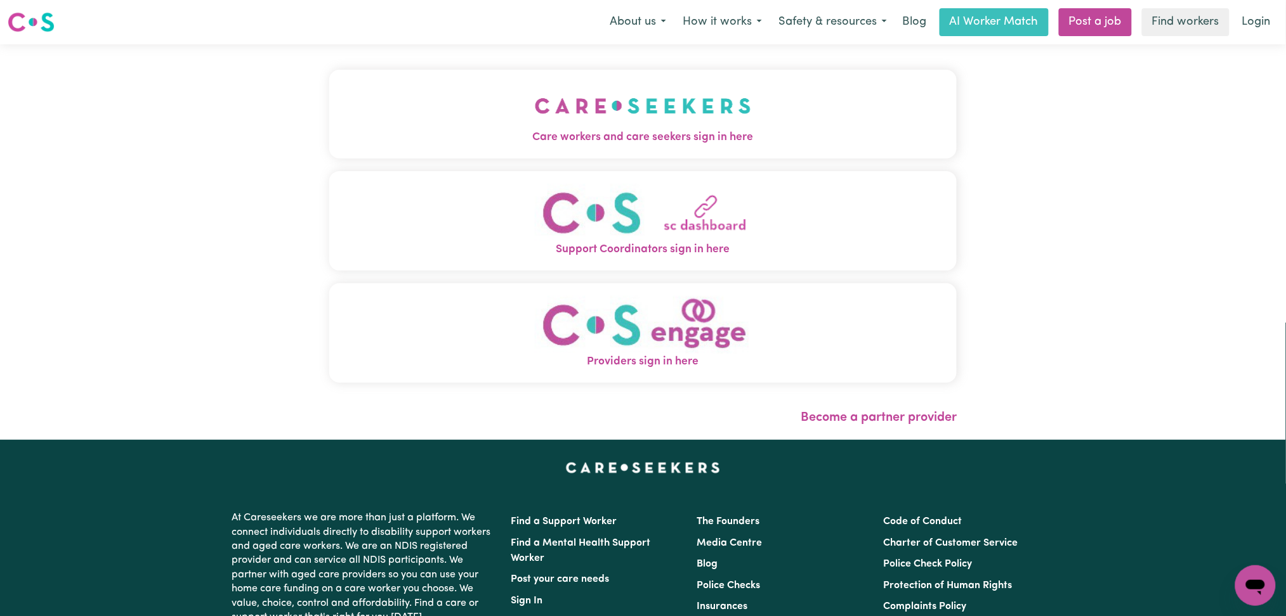
click at [358, 118] on button "Care workers and care seekers sign in here" at bounding box center [643, 114] width 628 height 89
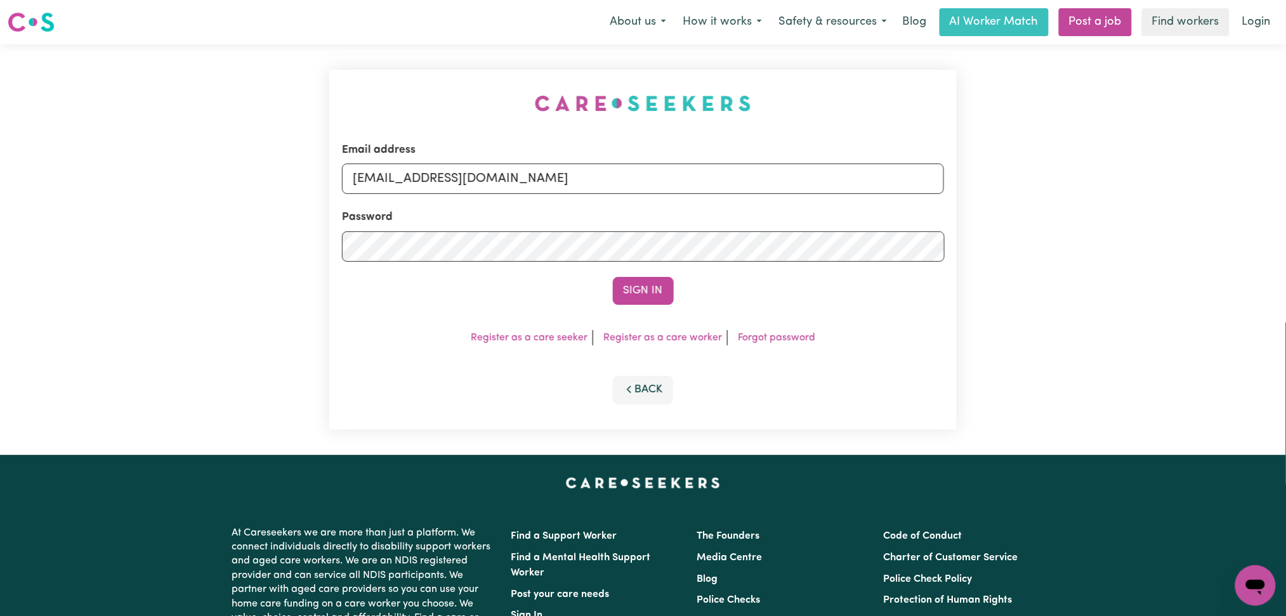
click at [541, 213] on div "Password" at bounding box center [643, 235] width 603 height 53
drag, startPoint x: 526, startPoint y: 178, endPoint x: 521, endPoint y: 193, distance: 15.9
click at [526, 178] on input "[EMAIL_ADDRESS][DOMAIN_NAME]" at bounding box center [643, 179] width 603 height 30
drag, startPoint x: 419, startPoint y: 173, endPoint x: 693, endPoint y: 184, distance: 273.6
click at [702, 174] on input "Superuser~[EMAIL_ADDRESS][DOMAIN_NAME]" at bounding box center [643, 179] width 603 height 30
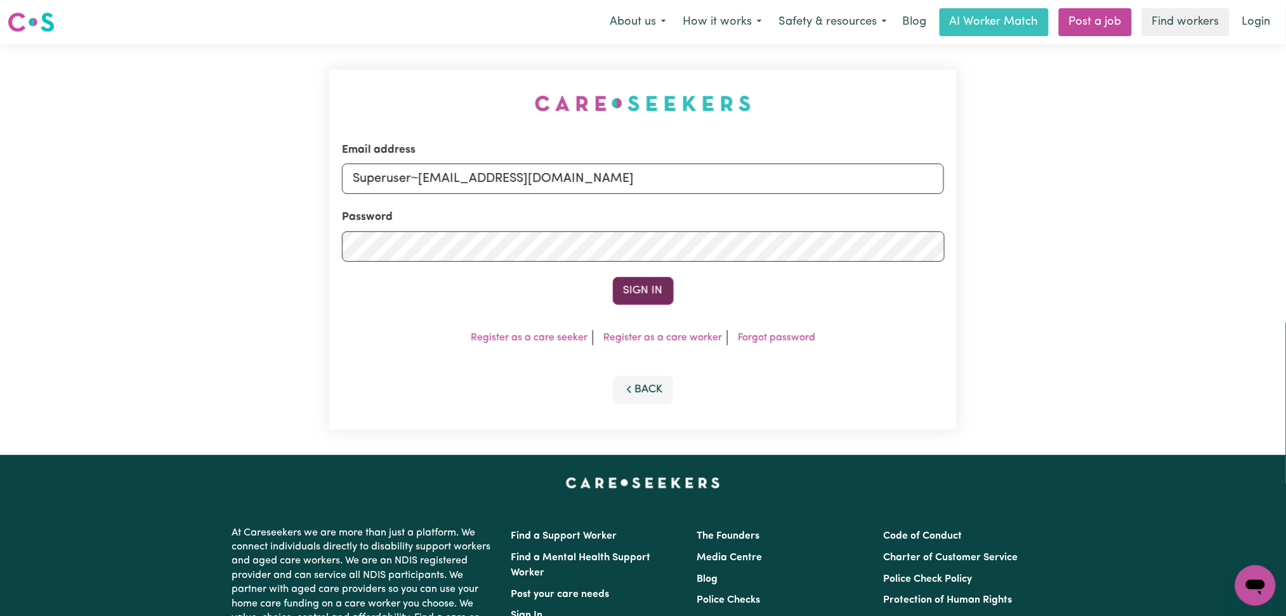
type input "Superuser~[EMAIL_ADDRESS][DOMAIN_NAME]"
click at [629, 292] on button "Sign In" at bounding box center [643, 291] width 61 height 28
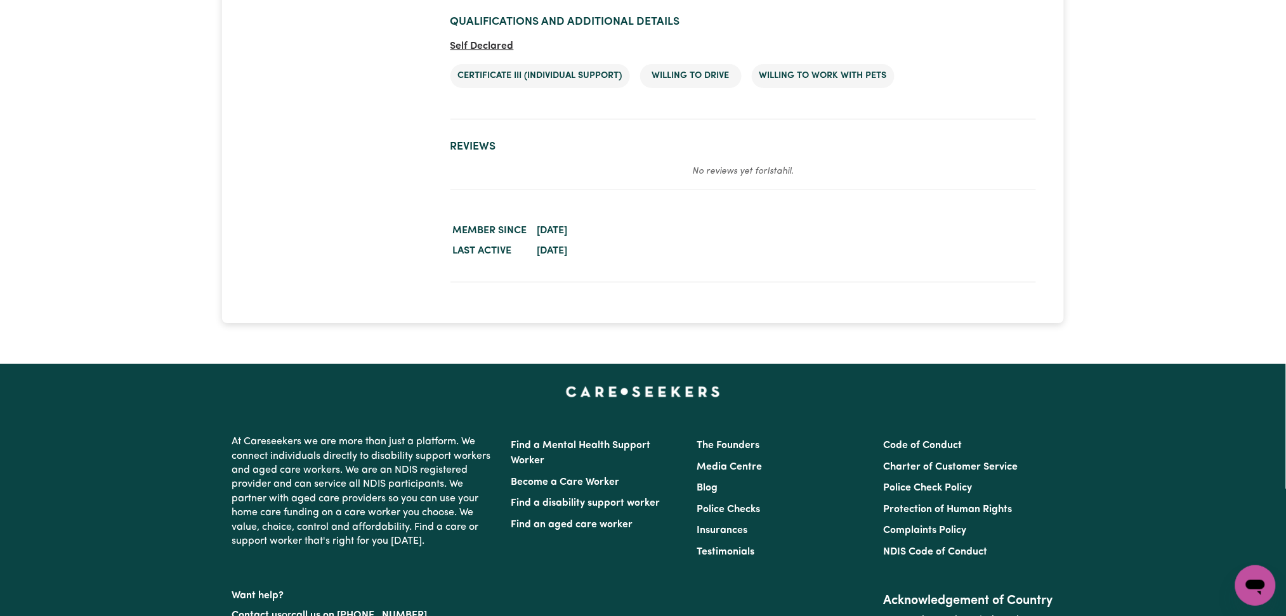
scroll to position [1268, 0]
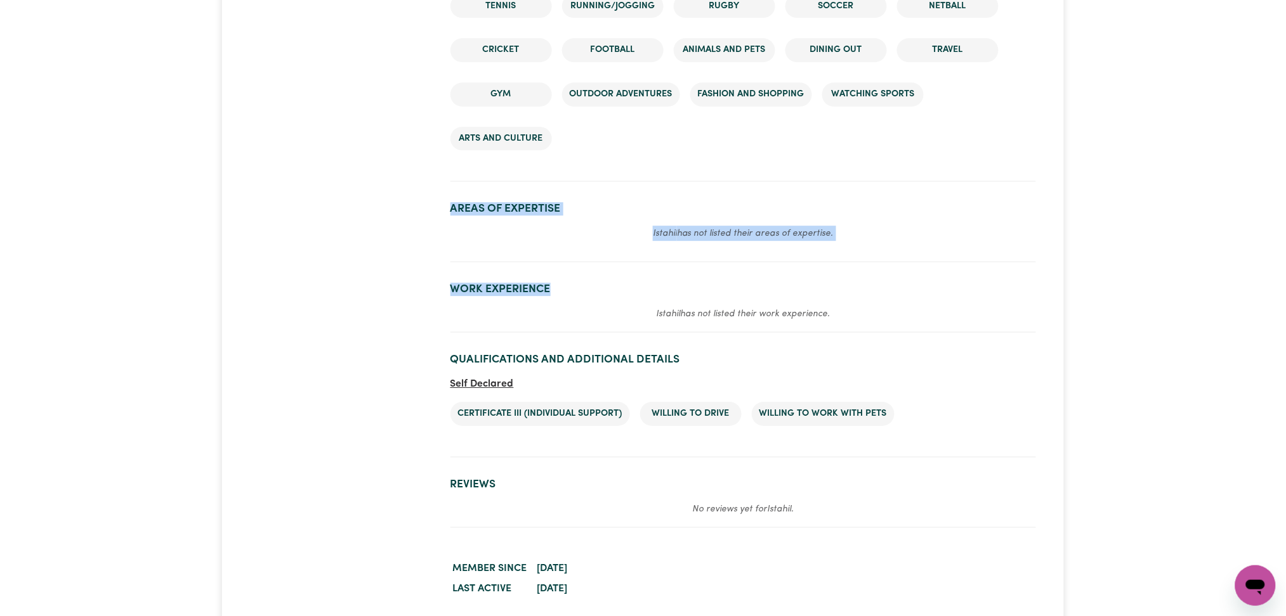
drag, startPoint x: 492, startPoint y: 148, endPoint x: 644, endPoint y: 306, distance: 218.4
drag, startPoint x: 868, startPoint y: 334, endPoint x: 884, endPoint y: 338, distance: 16.3
click at [877, 353] on h2 "Qualifications and Additional Details" at bounding box center [742, 359] width 585 height 13
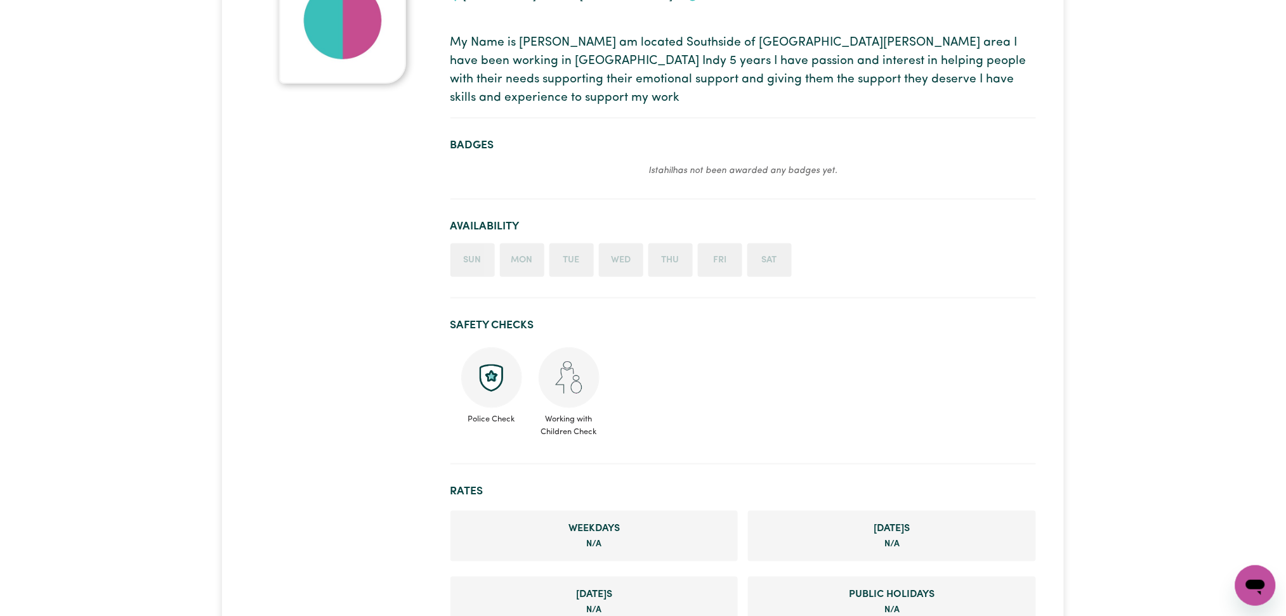
scroll to position [0, 0]
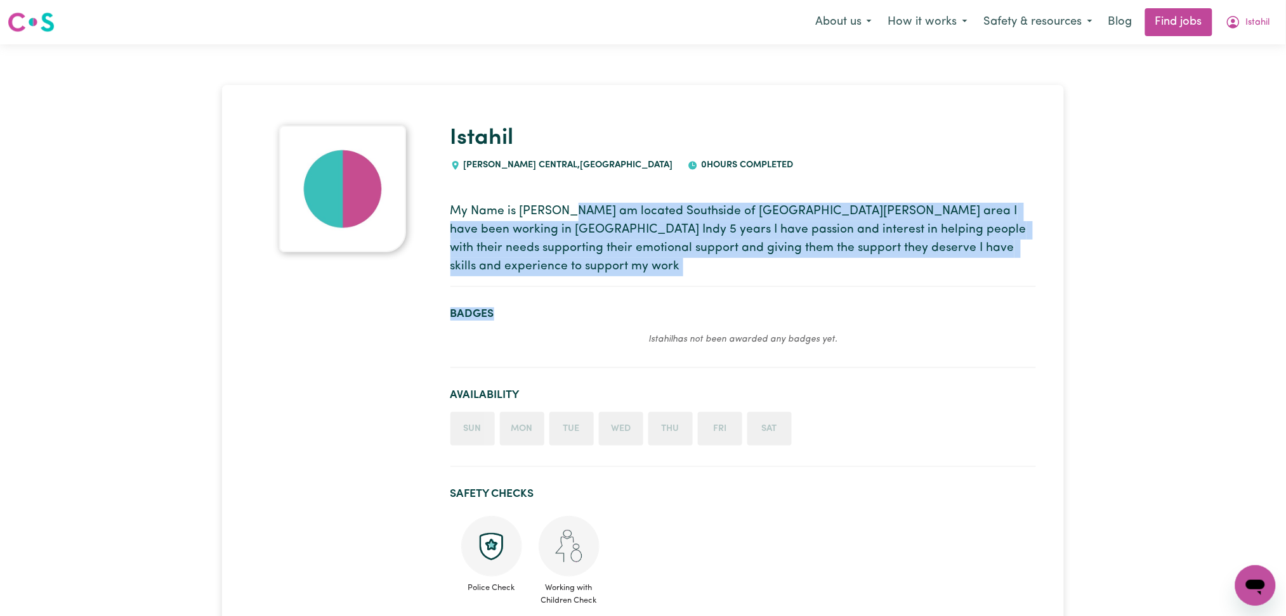
drag, startPoint x: 554, startPoint y: 205, endPoint x: 629, endPoint y: 279, distance: 105.4
click at [694, 297] on section "Badges Istahil has not been awarded any badges yet." at bounding box center [742, 332] width 585 height 70
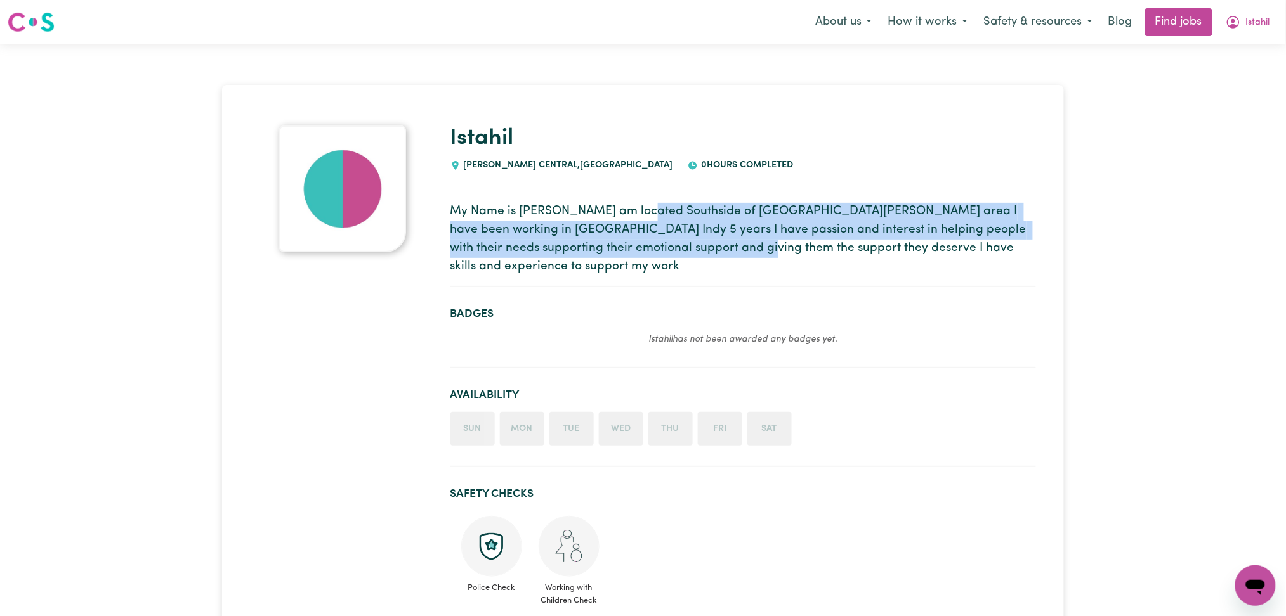
drag, startPoint x: 628, startPoint y: 195, endPoint x: 775, endPoint y: 258, distance: 160.0
click at [698, 258] on section "My Name is [PERSON_NAME] am located Southside of [GEOGRAPHIC_DATA][PERSON_NAME]…" at bounding box center [742, 240] width 585 height 95
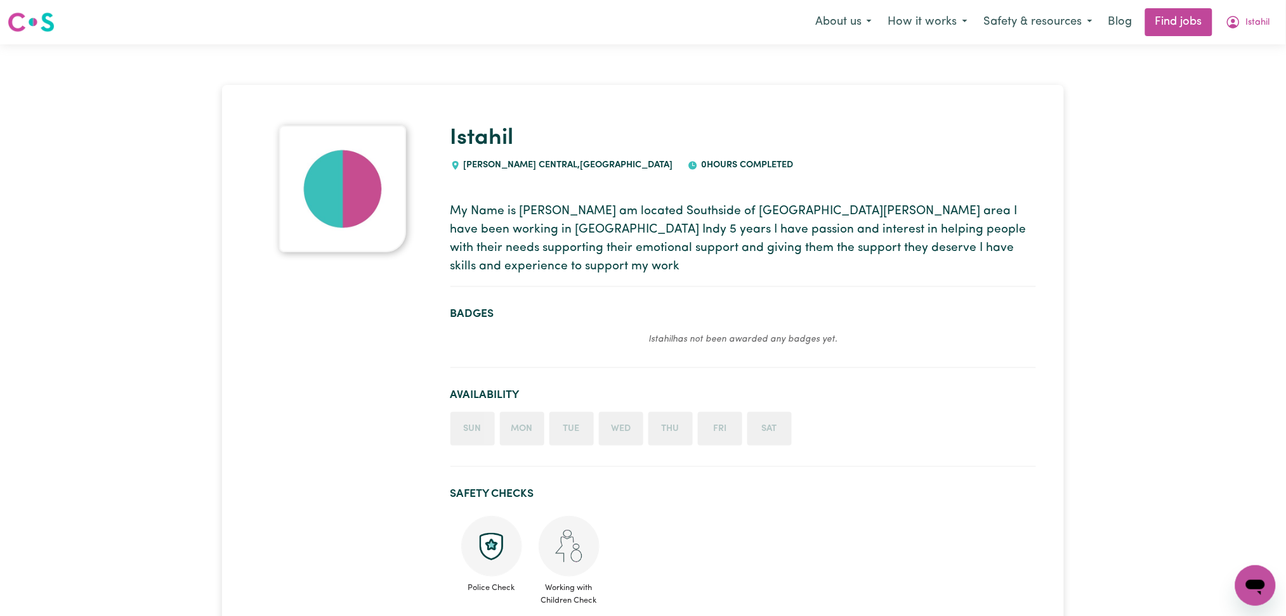
click at [775, 258] on section "My Name is [PERSON_NAME] am located Southside of [GEOGRAPHIC_DATA][PERSON_NAME]…" at bounding box center [742, 240] width 585 height 95
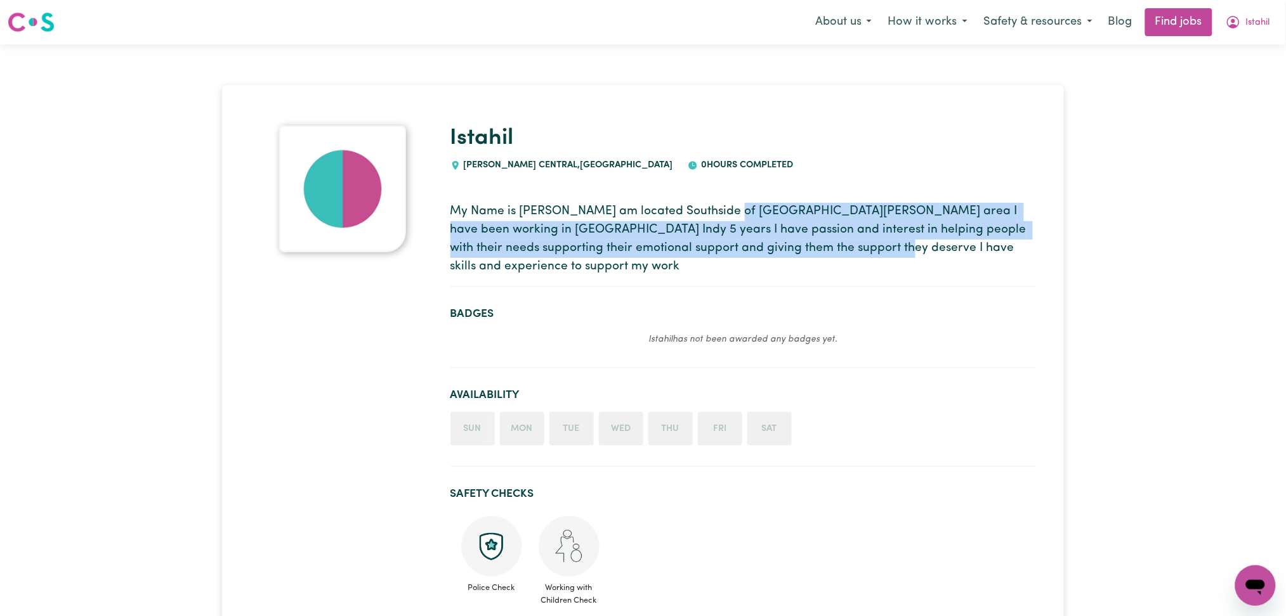
drag, startPoint x: 715, startPoint y: 187, endPoint x: 884, endPoint y: 273, distance: 189.5
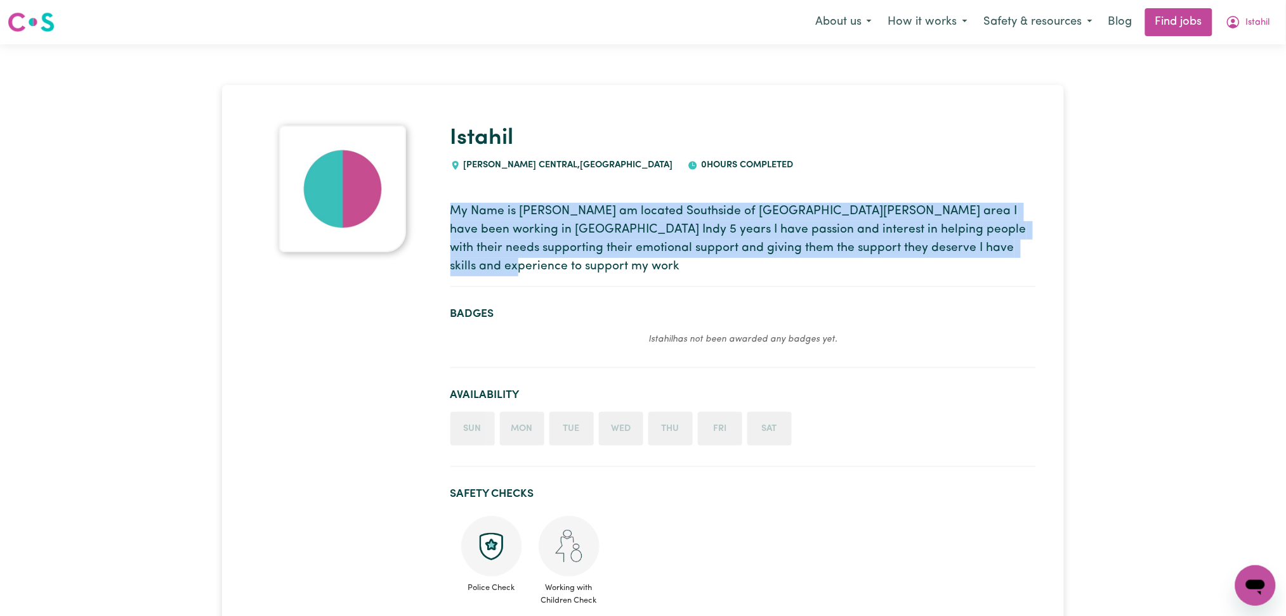
drag, startPoint x: 447, startPoint y: 194, endPoint x: 1084, endPoint y: 240, distance: 639.0
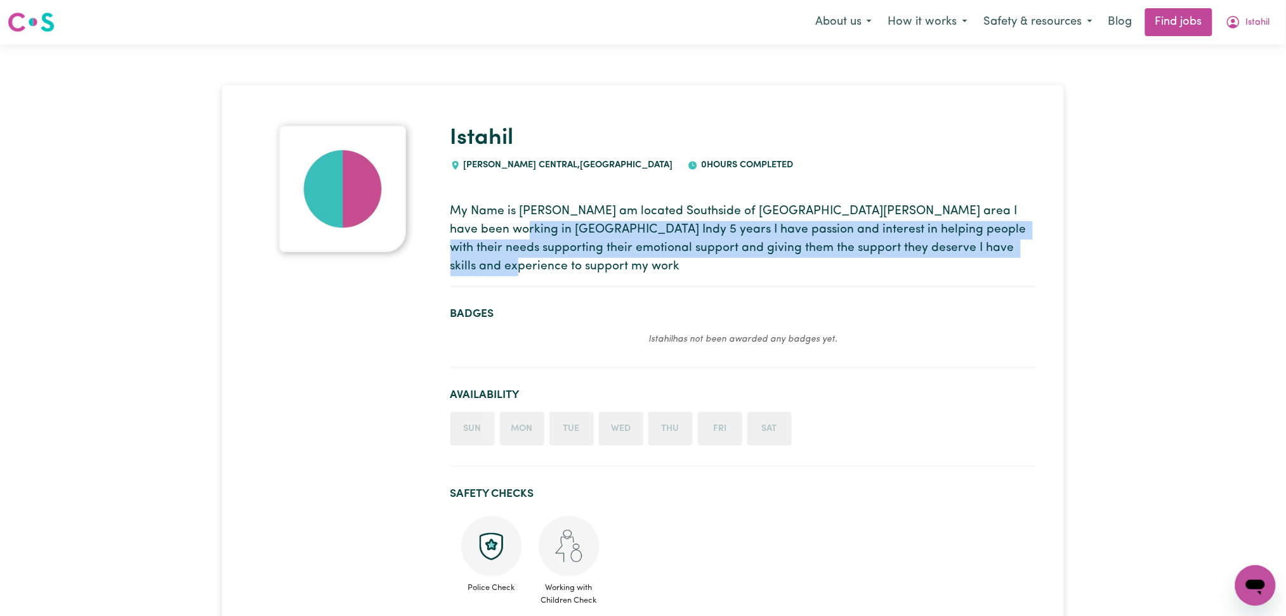
drag, startPoint x: 1049, startPoint y: 264, endPoint x: 579, endPoint y: 230, distance: 471.2
click at [618, 230] on p "My Name is [PERSON_NAME] am located Southside of [GEOGRAPHIC_DATA][PERSON_NAME]…" at bounding box center [742, 239] width 585 height 73
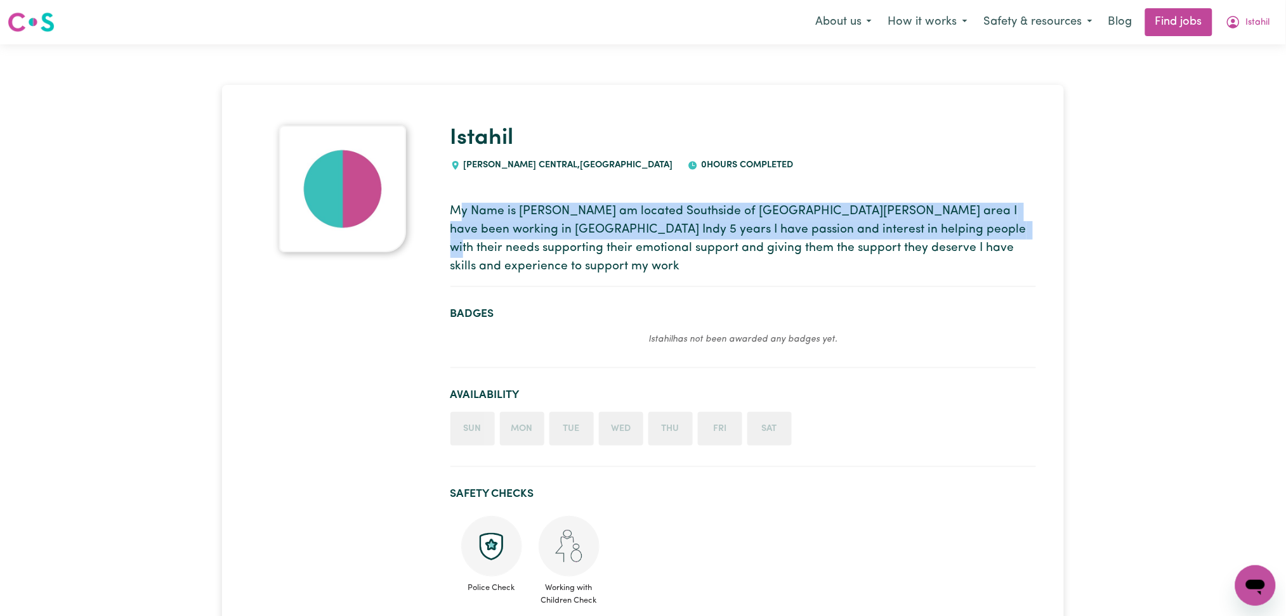
drag, startPoint x: 460, startPoint y: 193, endPoint x: 935, endPoint y: 233, distance: 476.0
click at [932, 233] on section "My Name is [PERSON_NAME] am located Southside of [GEOGRAPHIC_DATA][PERSON_NAME]…" at bounding box center [742, 240] width 585 height 95
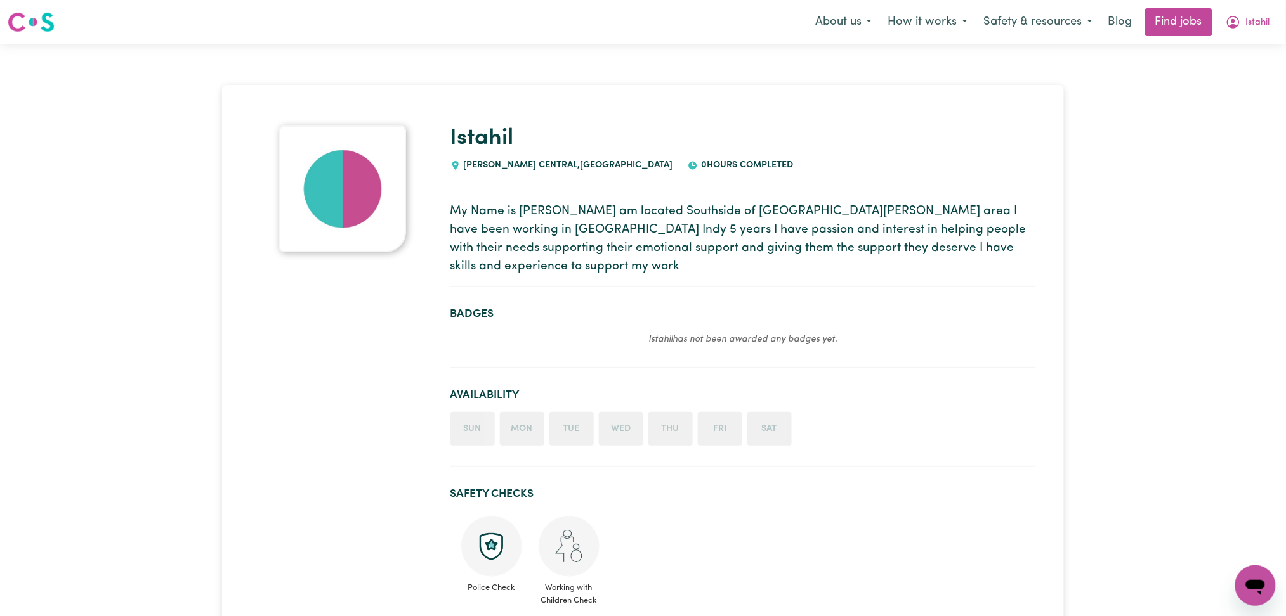
click at [942, 235] on p "My Name is [PERSON_NAME] am located Southside of [GEOGRAPHIC_DATA][PERSON_NAME]…" at bounding box center [742, 239] width 585 height 73
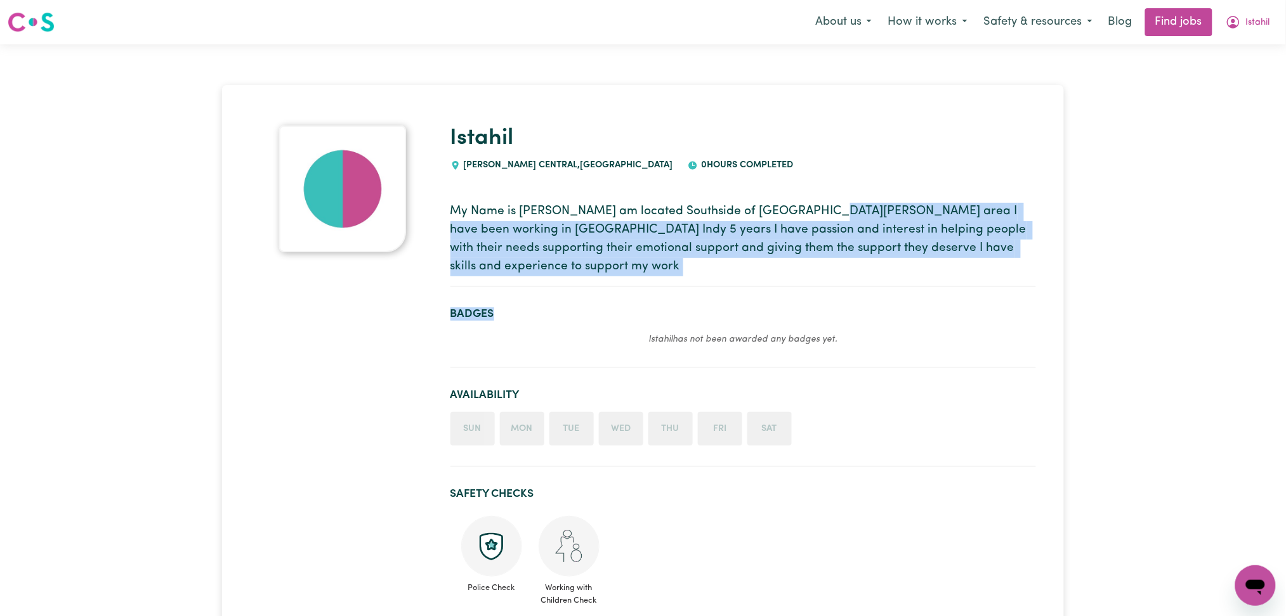
drag, startPoint x: 798, startPoint y: 216, endPoint x: 1021, endPoint y: 273, distance: 229.8
